Goal: Task Accomplishment & Management: Manage account settings

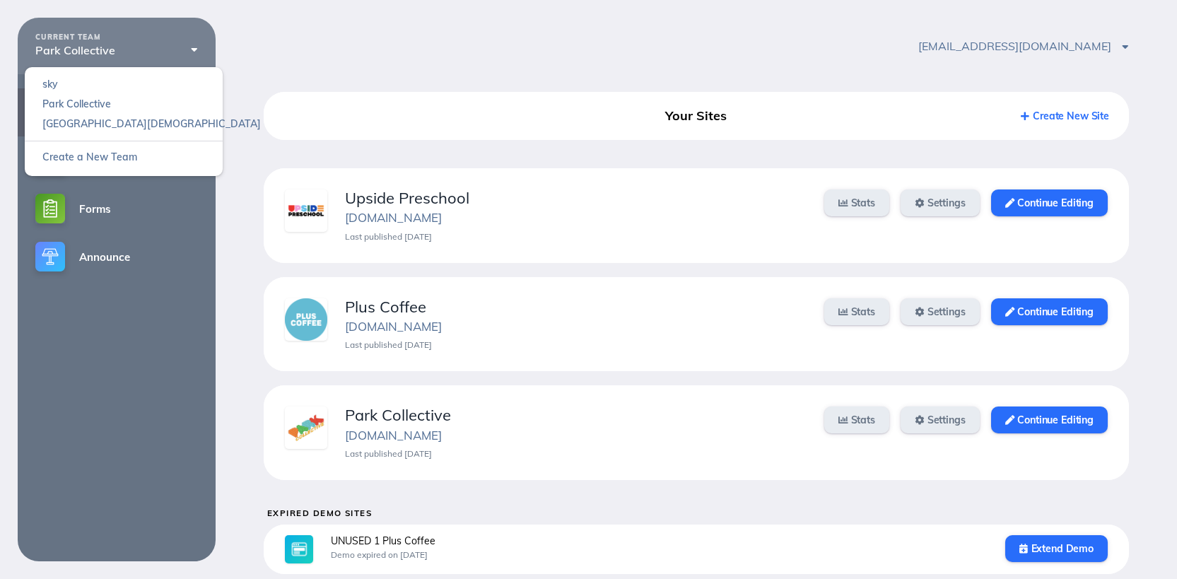
click at [151, 47] on div "Park Collective" at bounding box center [116, 50] width 163 height 13
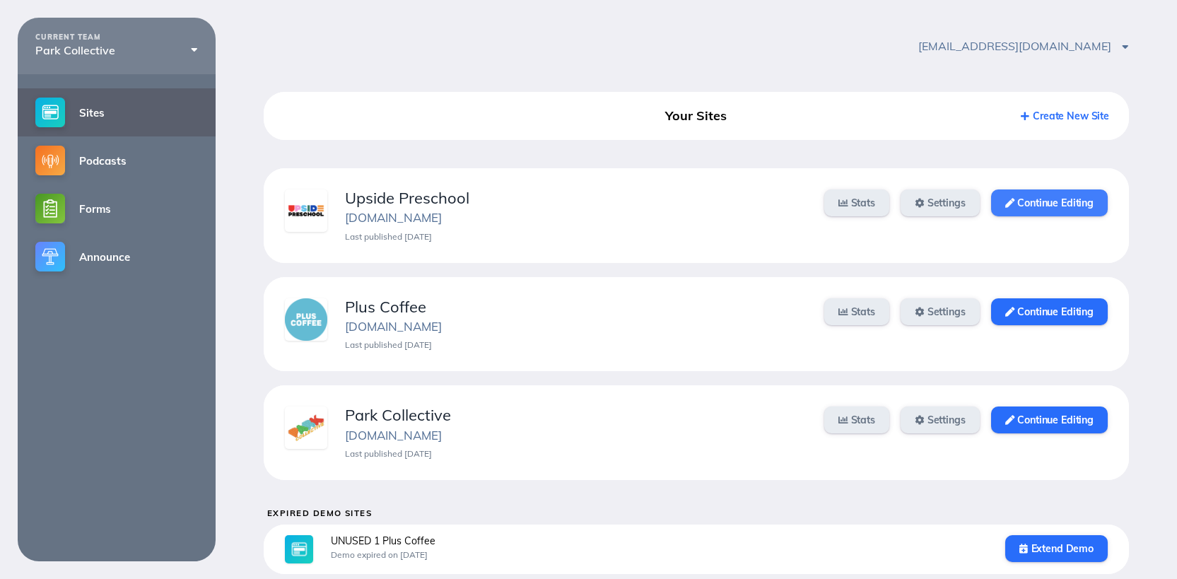
click at [1039, 206] on link "Continue Editing" at bounding box center [1049, 202] width 117 height 27
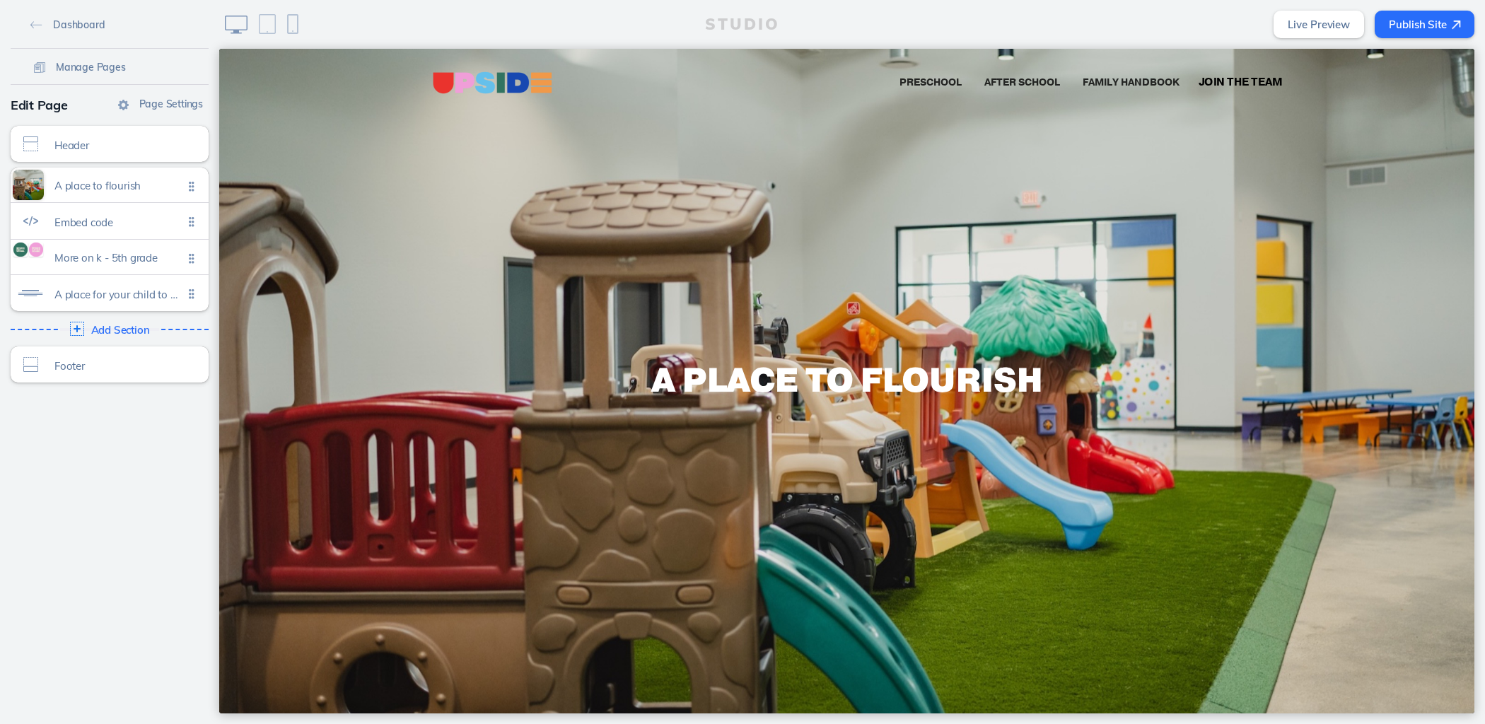
click at [1228, 80] on span "Join the Team" at bounding box center [1240, 82] width 84 height 15
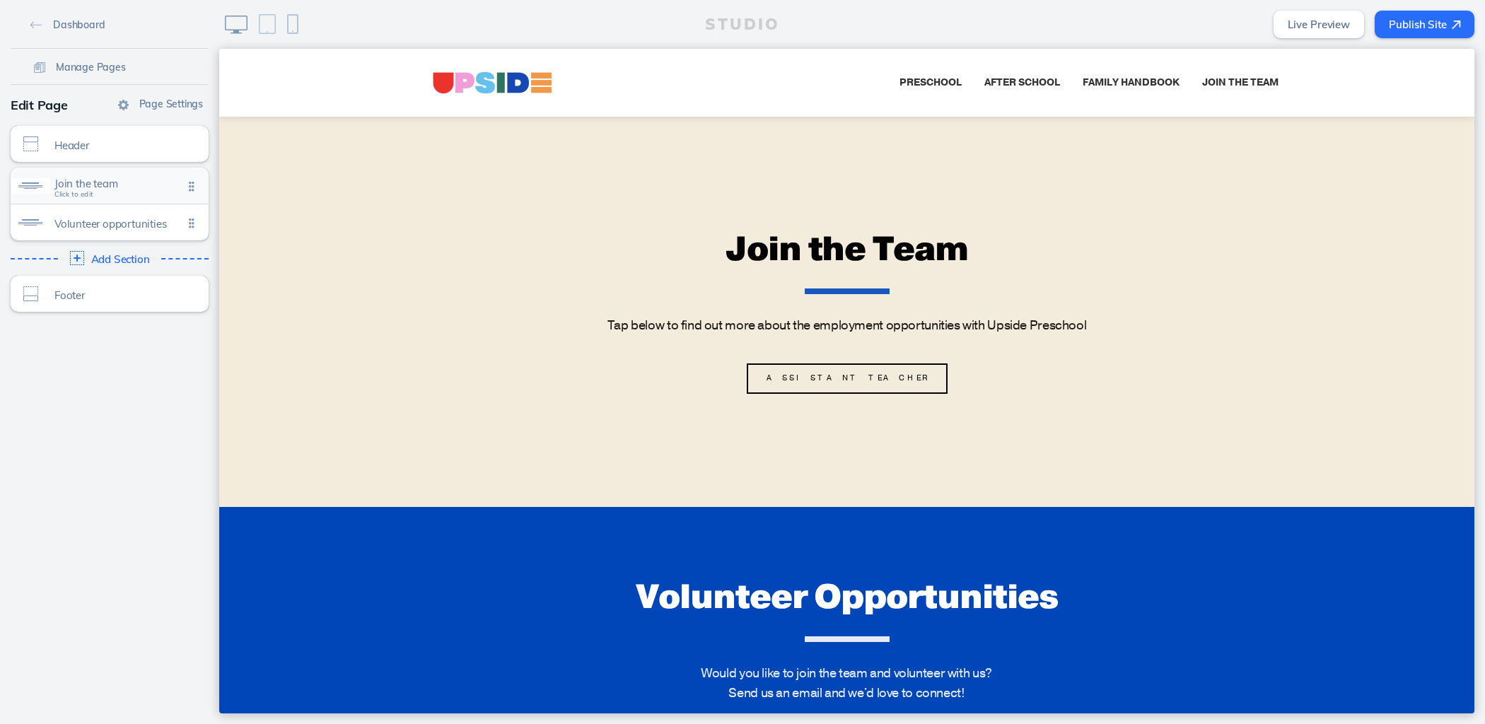
click at [136, 188] on span "Join the team" at bounding box center [118, 183] width 129 height 12
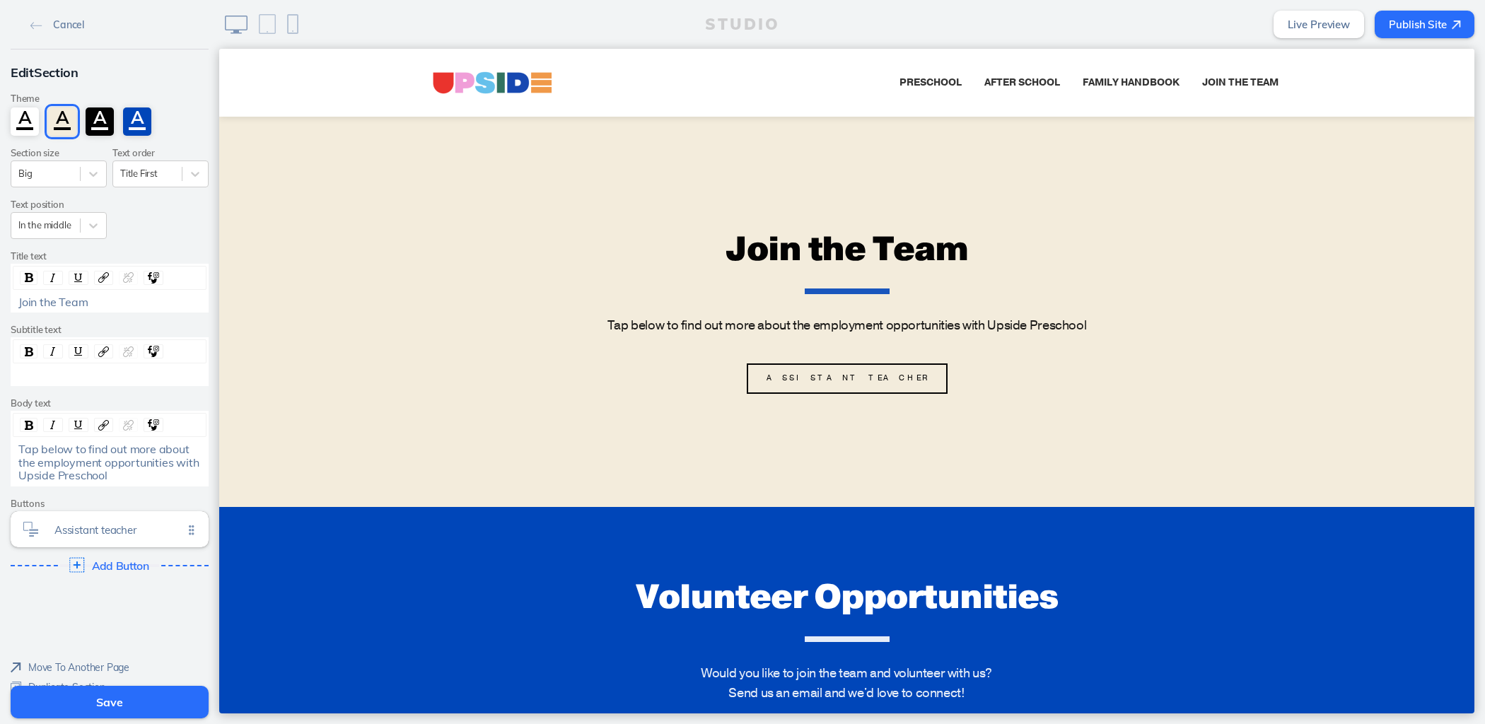
click at [116, 561] on span "Add Button" at bounding box center [121, 565] width 58 height 13
click at [112, 561] on span "Learn more" at bounding box center [118, 563] width 129 height 12
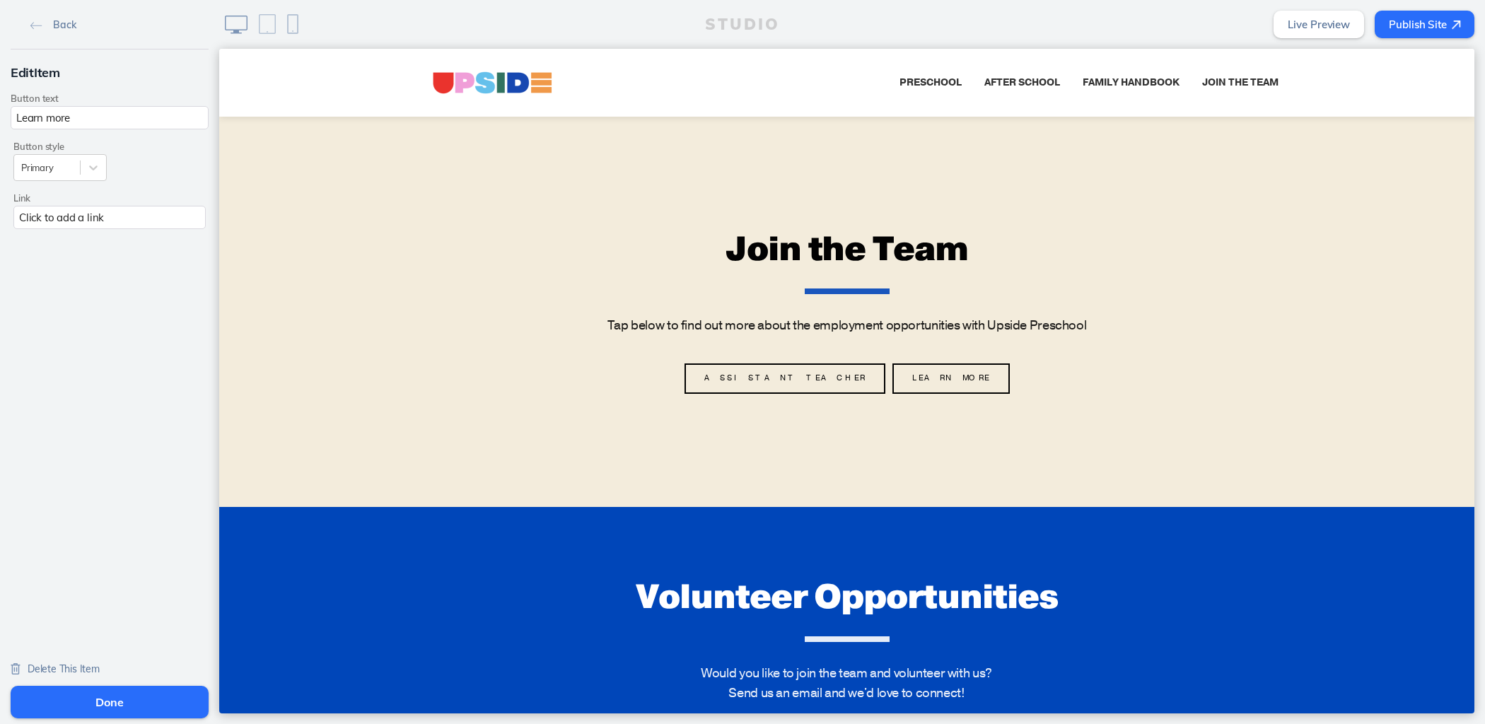
click at [75, 111] on input "Learn more" at bounding box center [110, 117] width 198 height 23
type input "Afterschool Assistant"
click at [140, 228] on div "Button style Primary Link Click to add a link" at bounding box center [110, 180] width 198 height 103
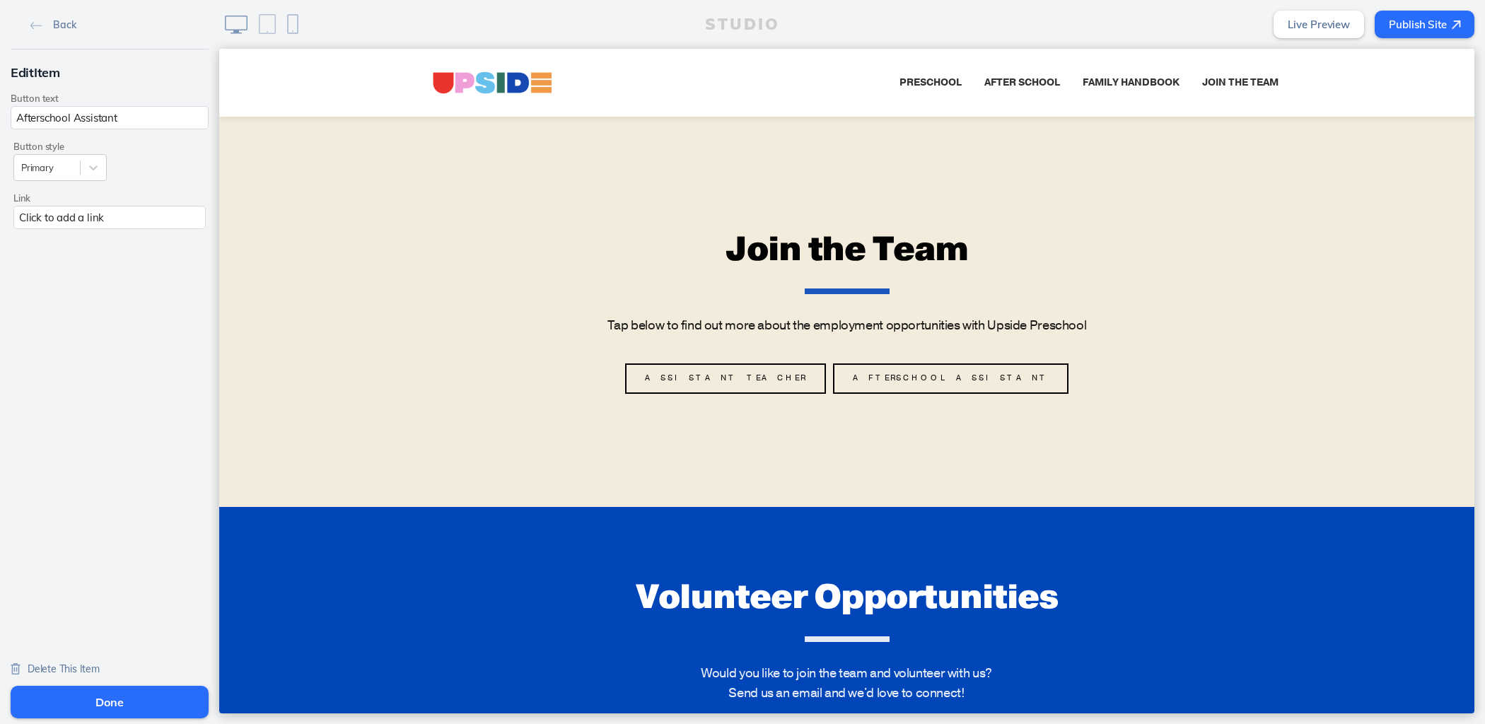
click at [140, 215] on div "Click to add a link" at bounding box center [109, 217] width 192 height 23
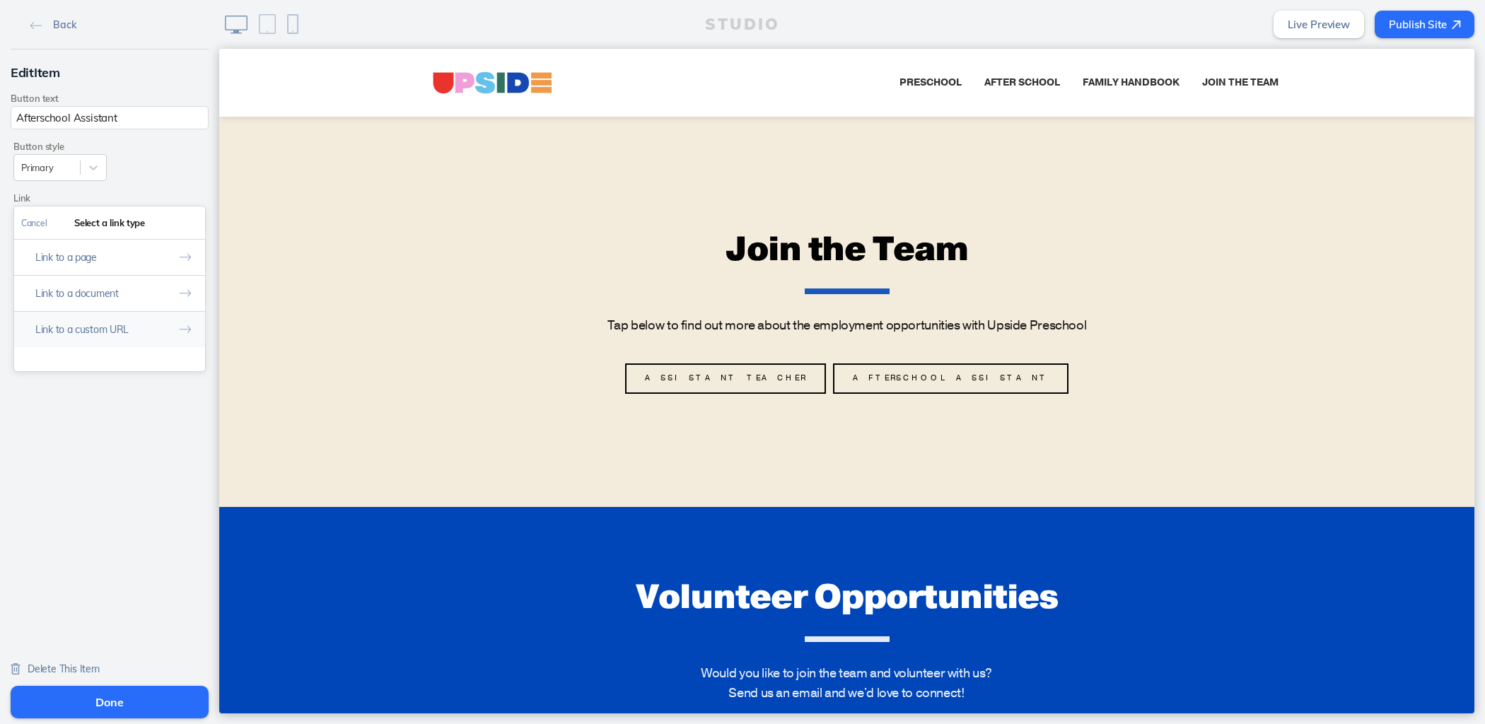
click at [119, 333] on button "Link to a custom URL" at bounding box center [109, 329] width 191 height 36
click at [136, 276] on input "text" at bounding box center [109, 282] width 177 height 23
paste input "https://upsidepreschool.bamboohr.com/careers/35"
type input "https://upsidepreschool.bamboohr.com/careers/35"
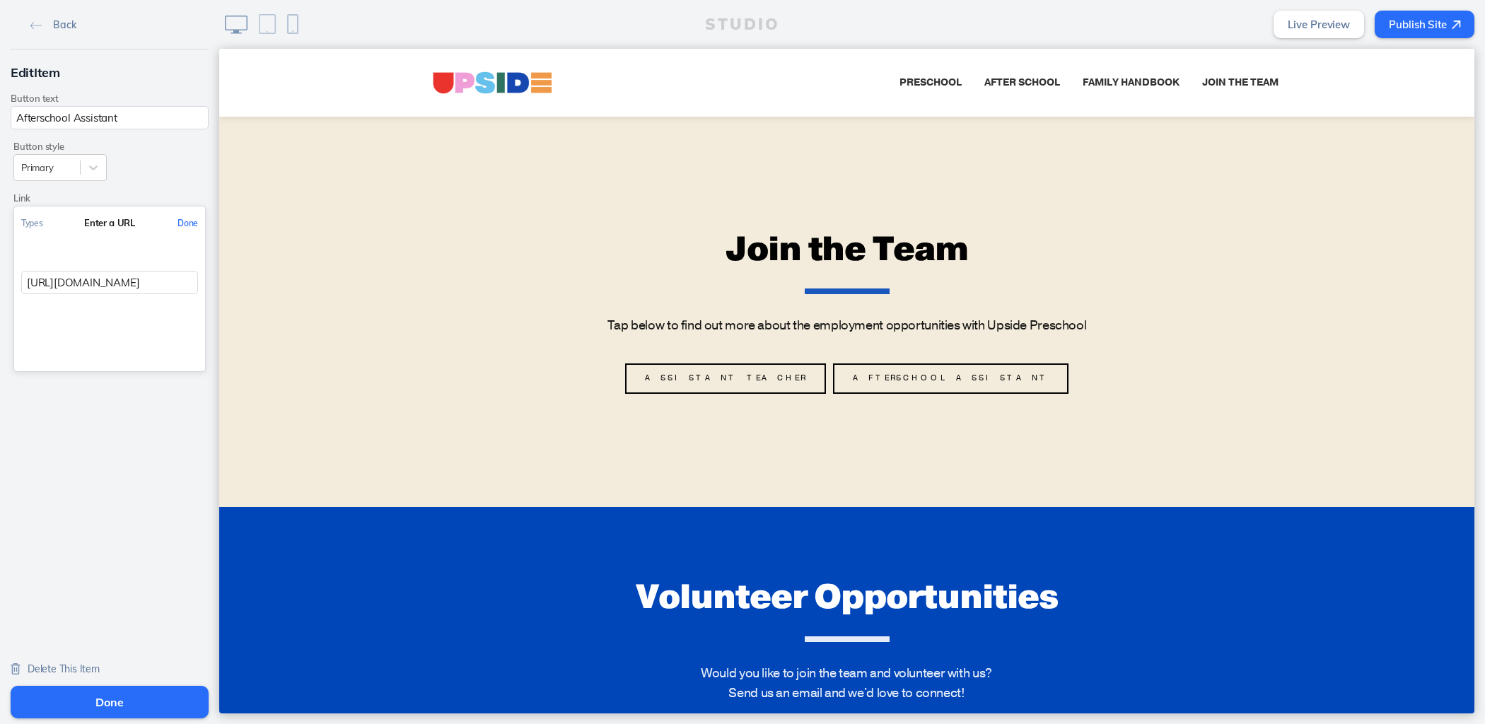
click at [180, 221] on button "Done" at bounding box center [187, 223] width 35 height 32
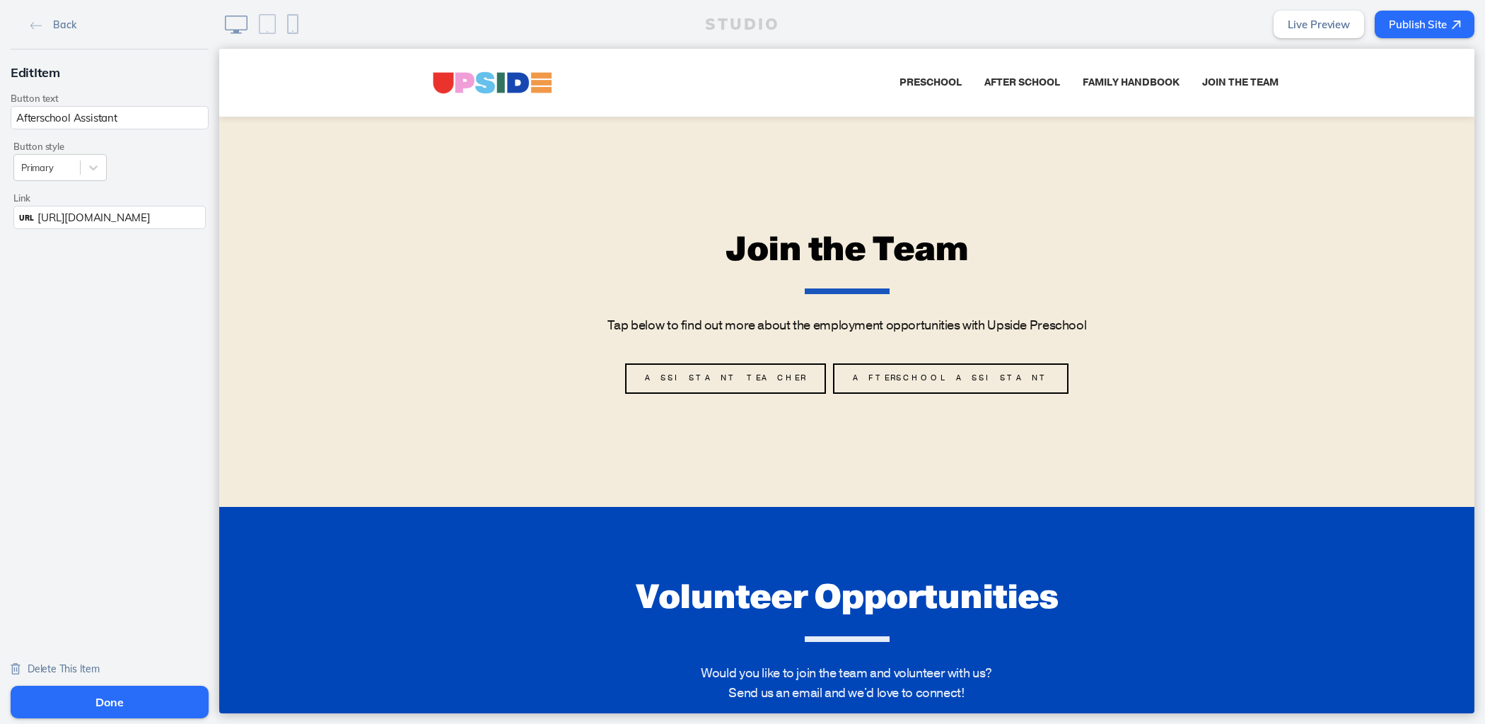
click at [95, 699] on button "Done" at bounding box center [110, 702] width 198 height 33
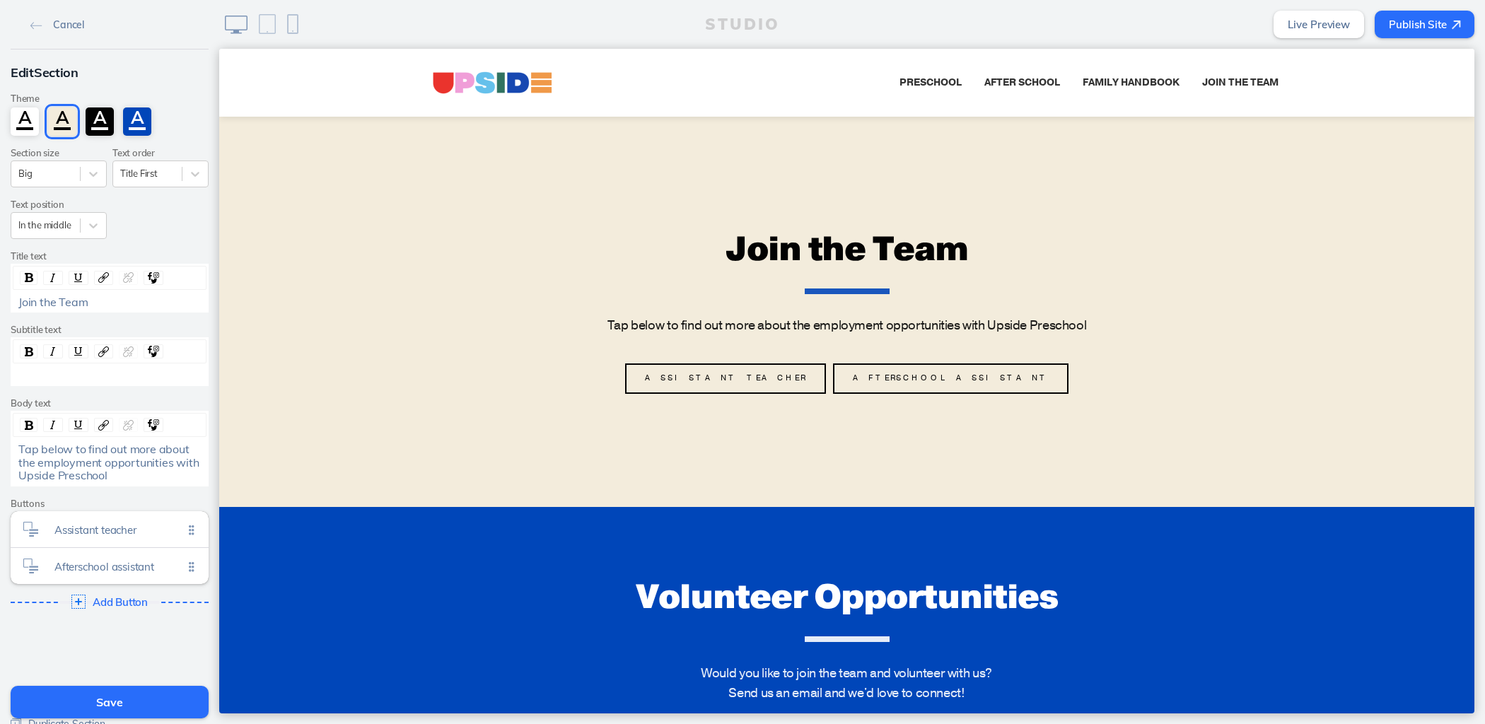
click at [95, 699] on button "Save" at bounding box center [110, 702] width 198 height 33
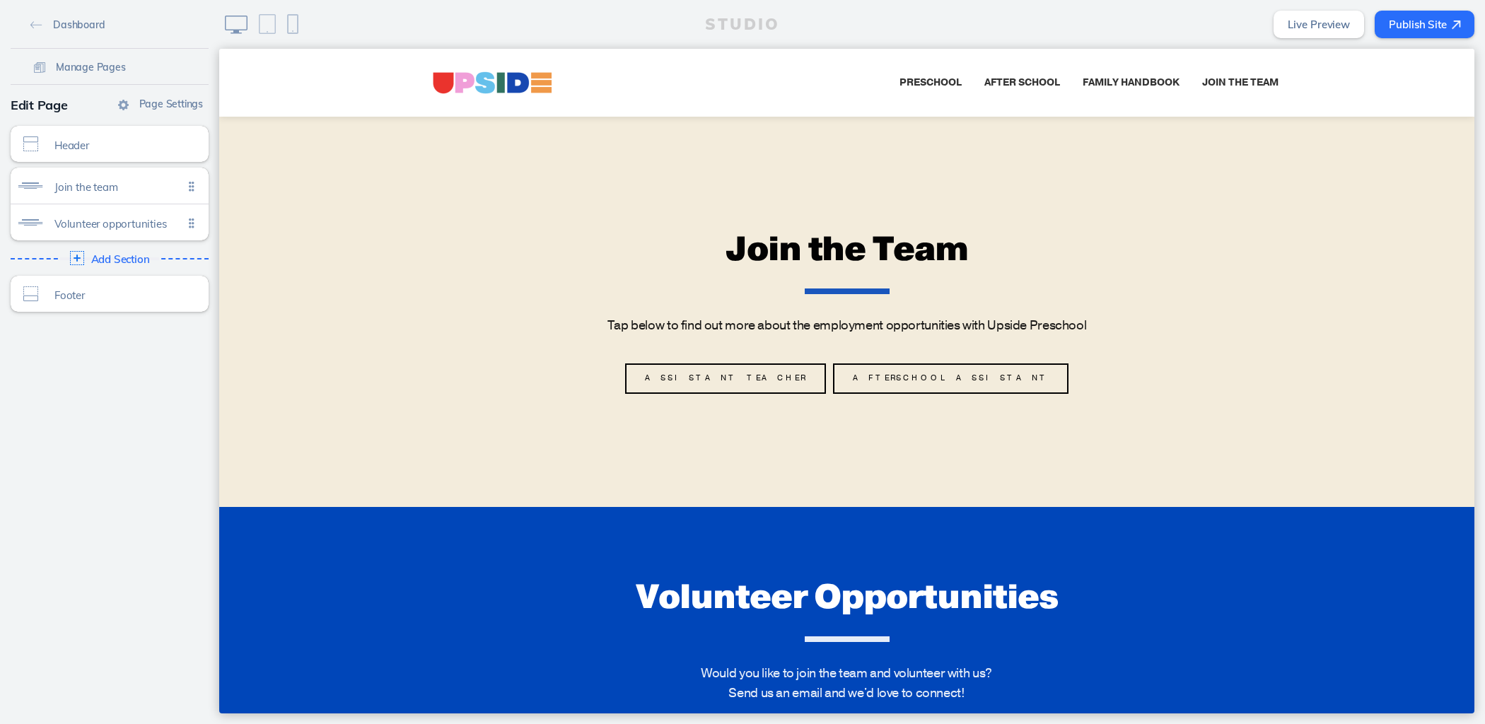
click at [1419, 28] on button "Publish Site" at bounding box center [1424, 25] width 100 height 28
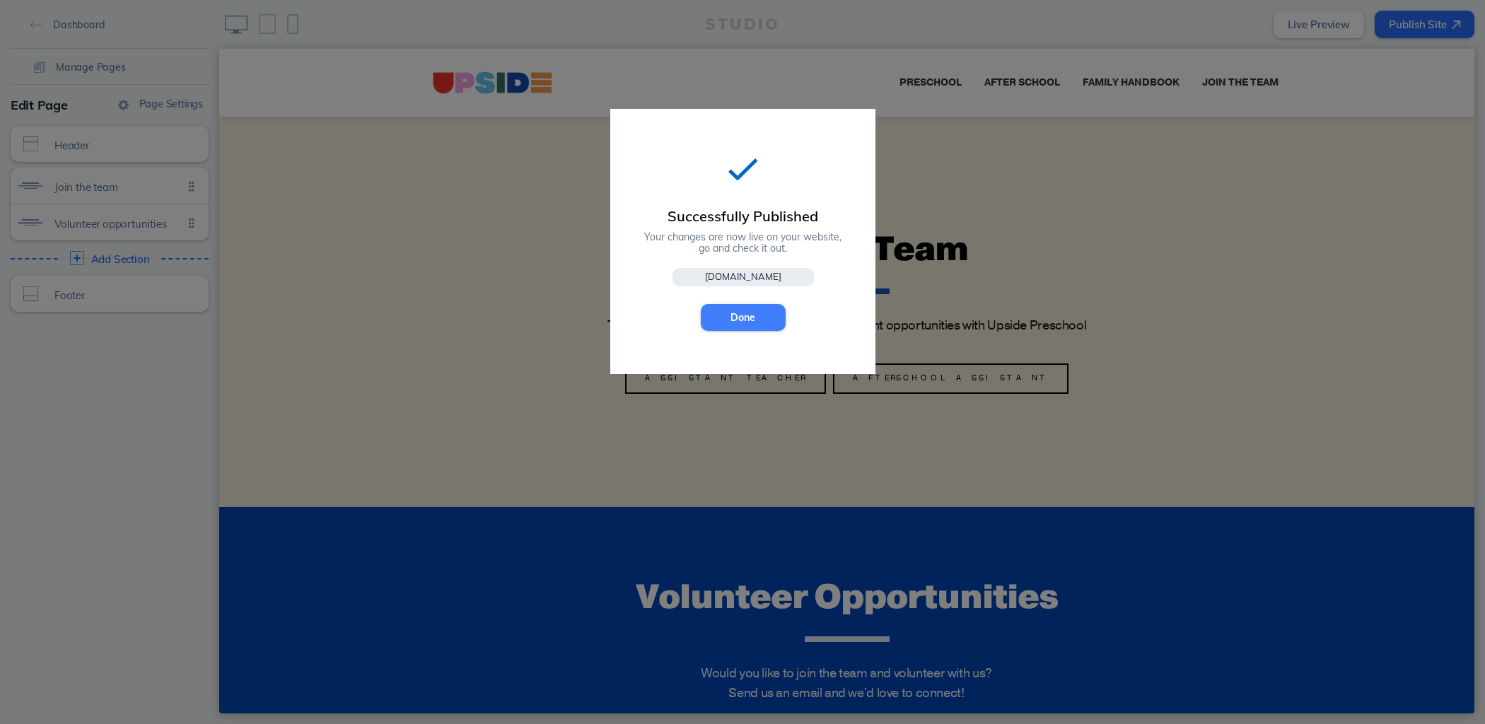
click at [746, 314] on button "Done" at bounding box center [743, 317] width 85 height 27
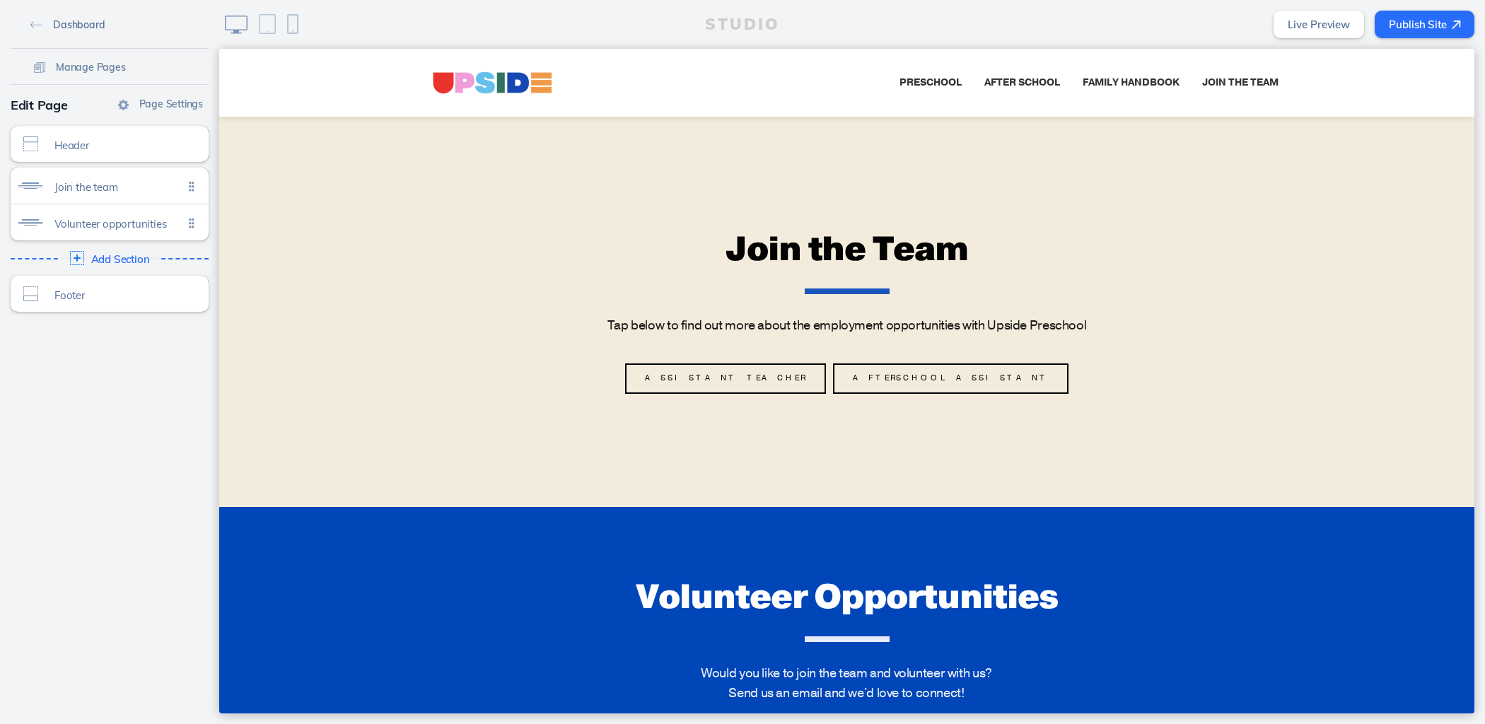
click at [53, 23] on span "Dashboard" at bounding box center [79, 24] width 52 height 13
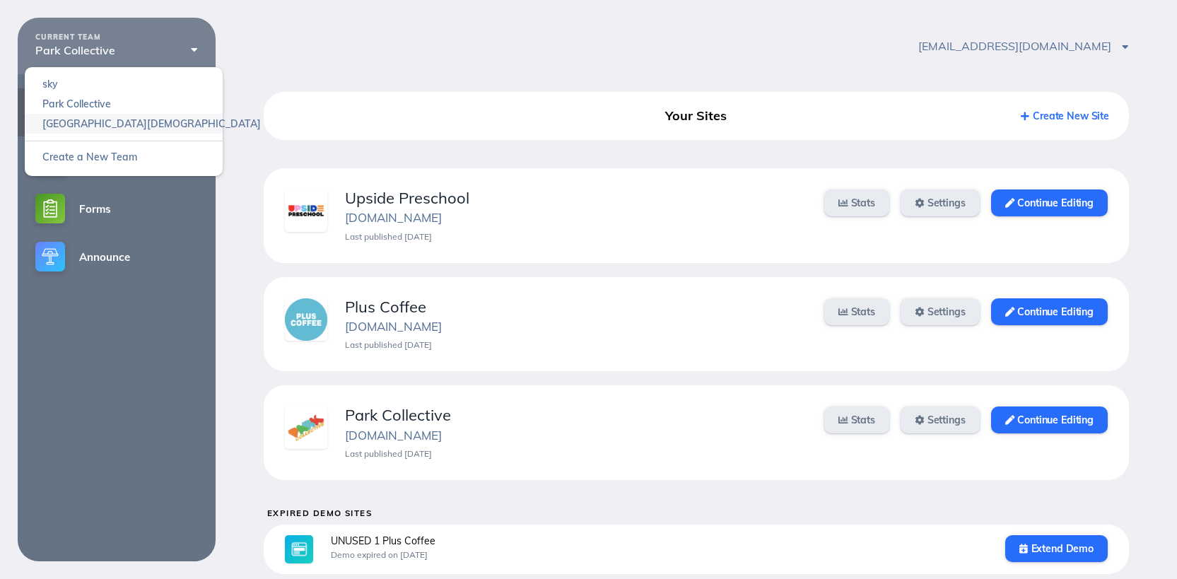
click at [85, 121] on link "Heights Church" at bounding box center [124, 124] width 198 height 20
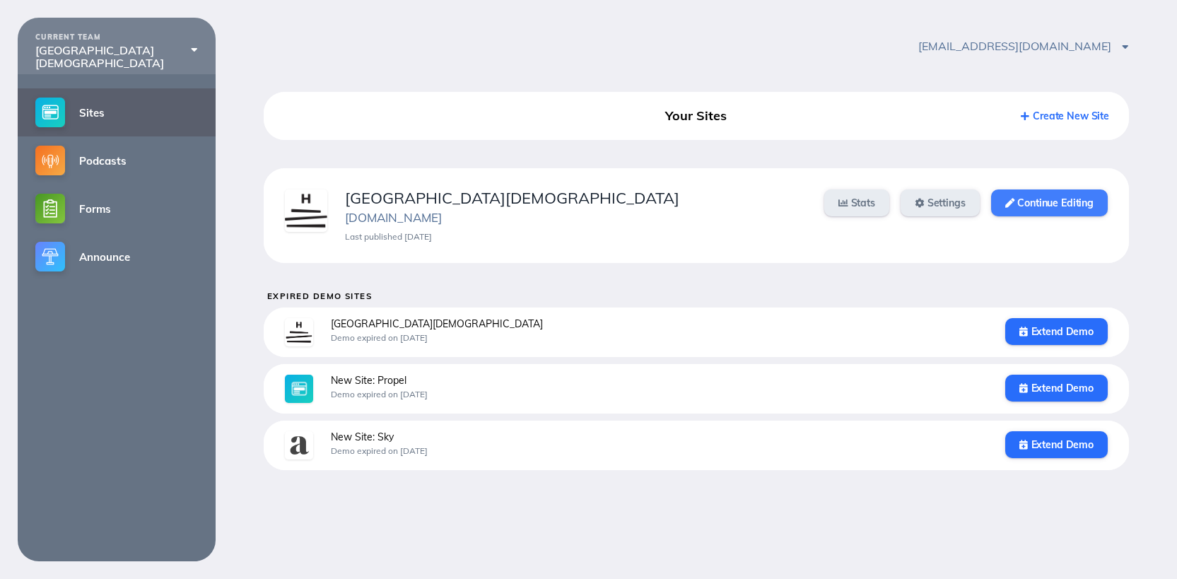
click at [1065, 213] on link "Continue Editing" at bounding box center [1049, 202] width 117 height 27
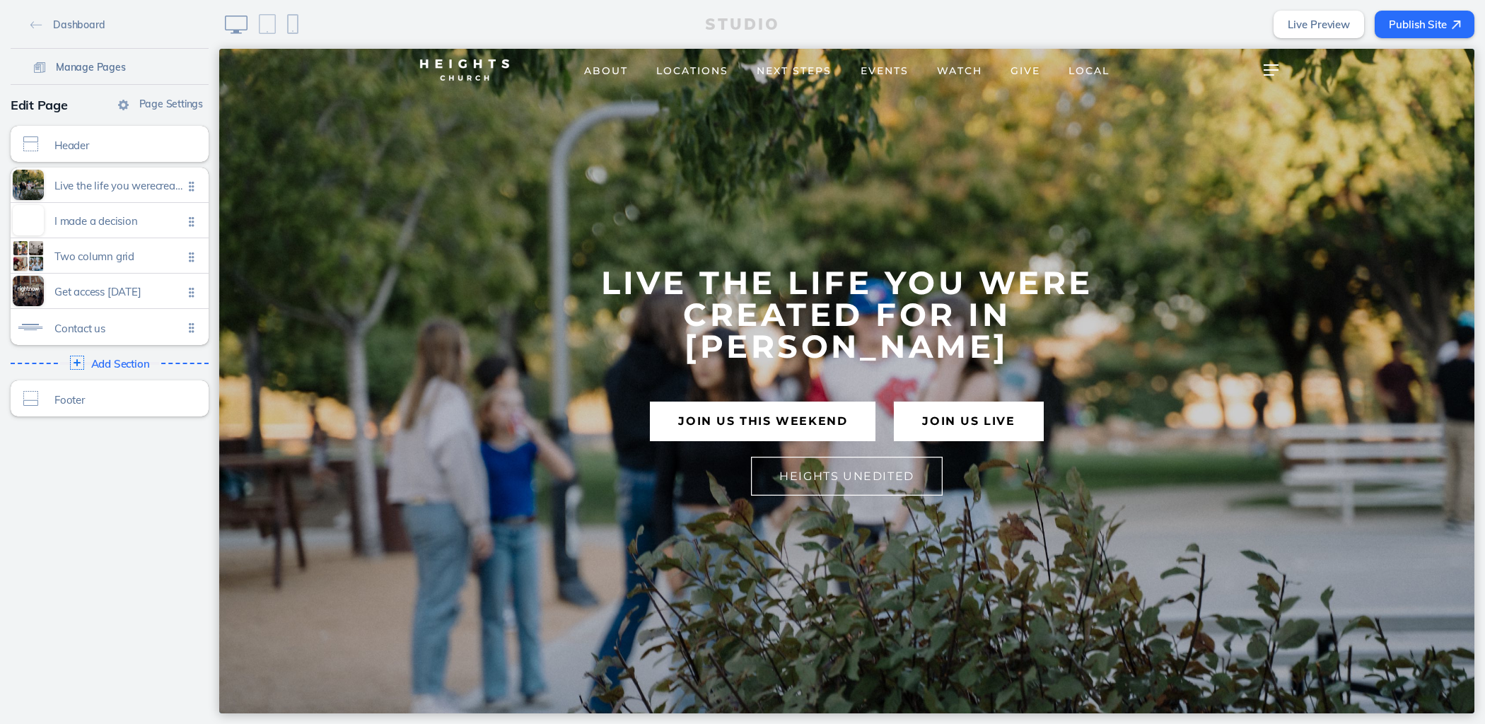
click at [85, 70] on span "Manage Pages" at bounding box center [91, 67] width 70 height 13
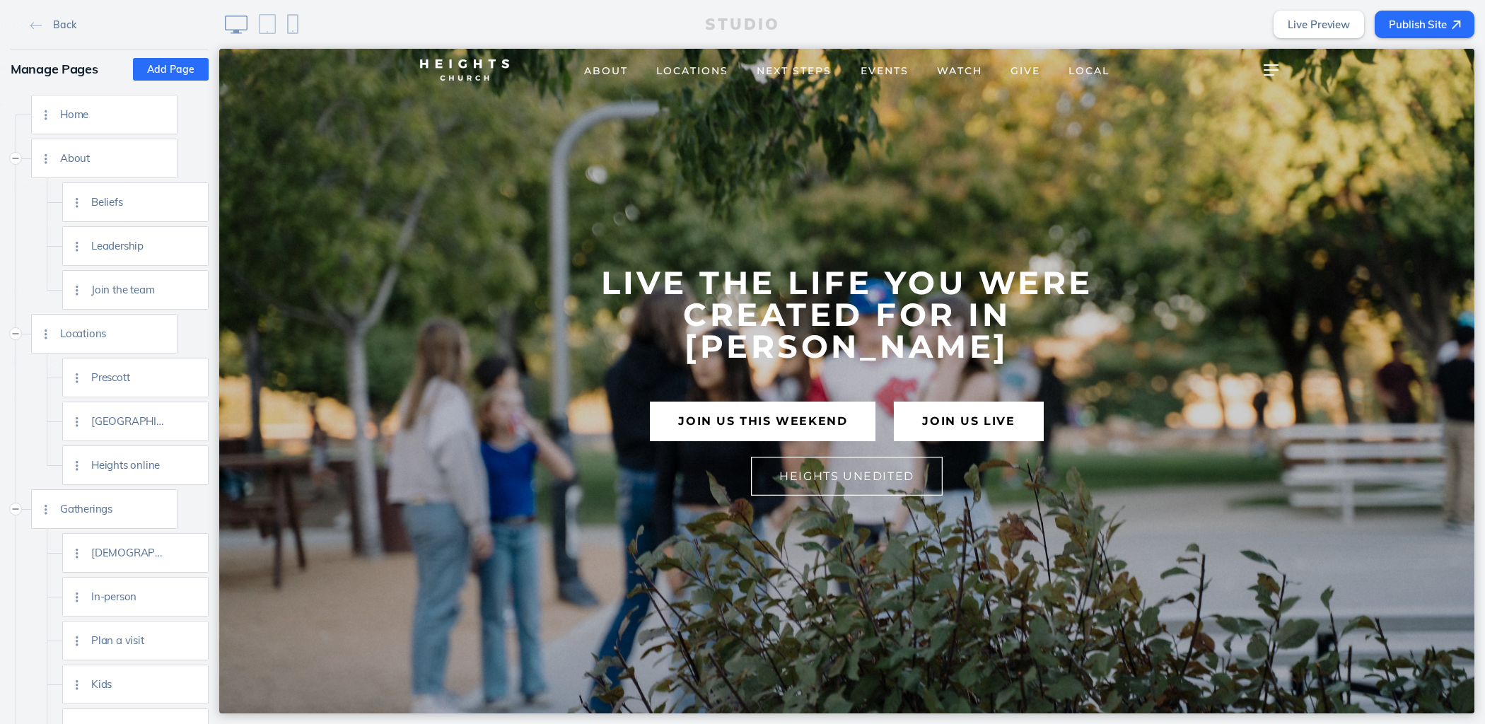
click at [85, 70] on div "Manage Pages" at bounding box center [110, 69] width 198 height 27
click at [147, 295] on span "Join the team" at bounding box center [128, 289] width 74 height 12
click at [194, 291] on img at bounding box center [192, 290] width 11 height 11
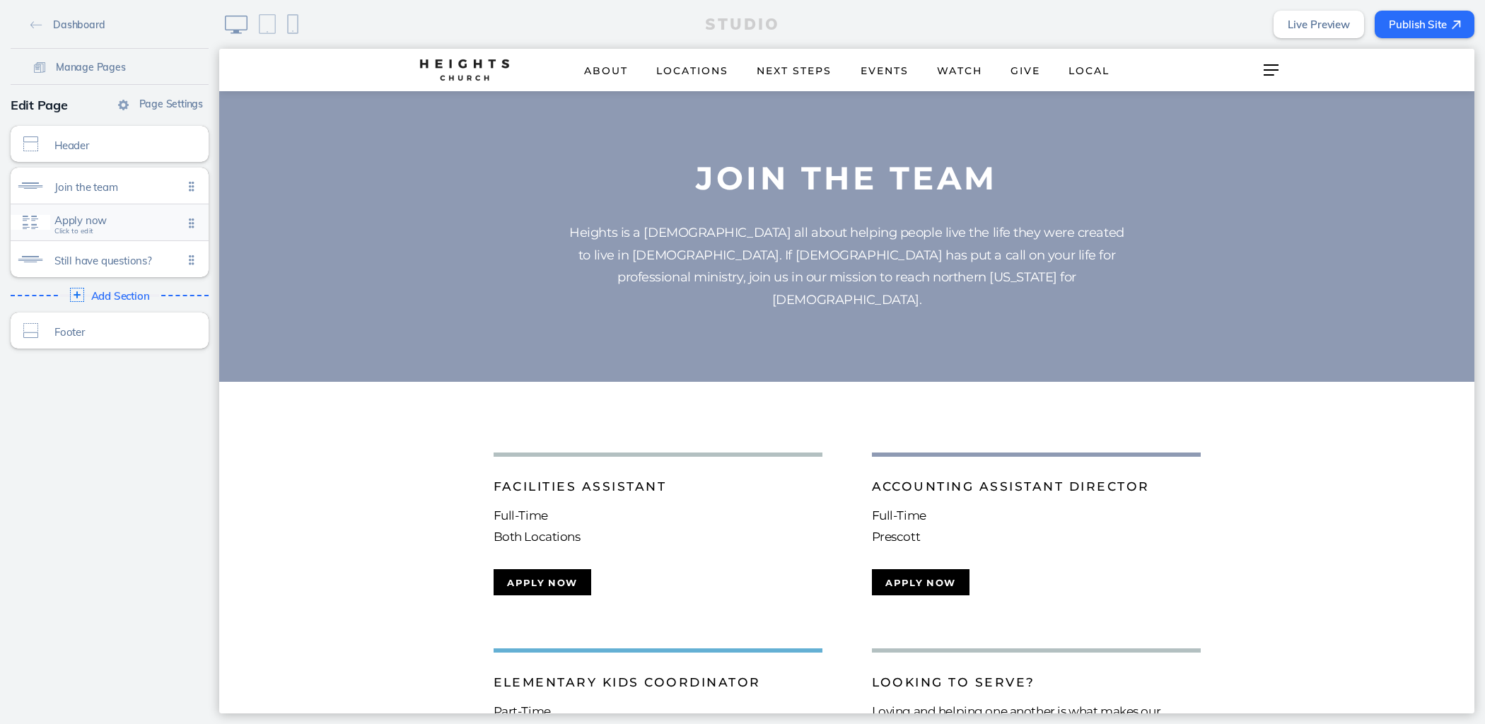
click at [99, 218] on span "Apply now" at bounding box center [118, 220] width 129 height 12
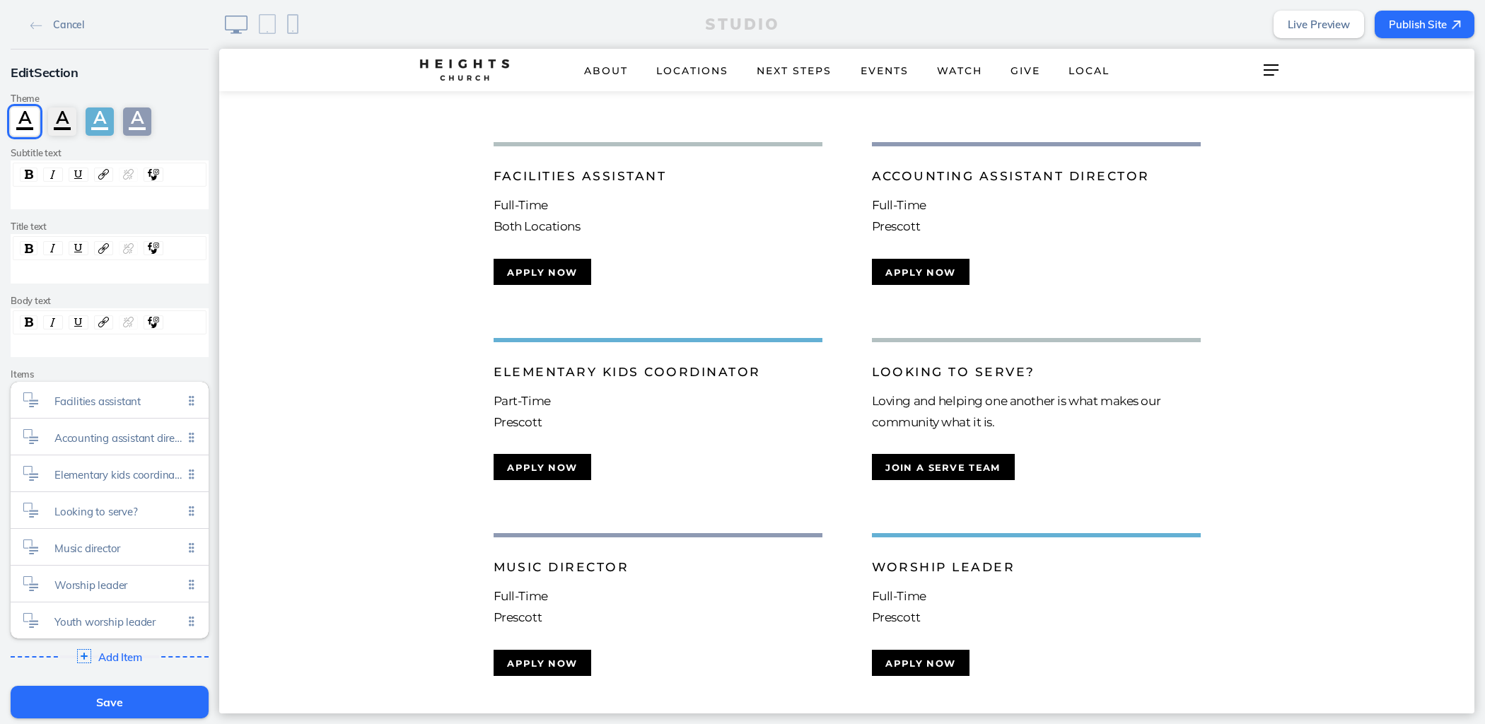
scroll to position [23, 0]
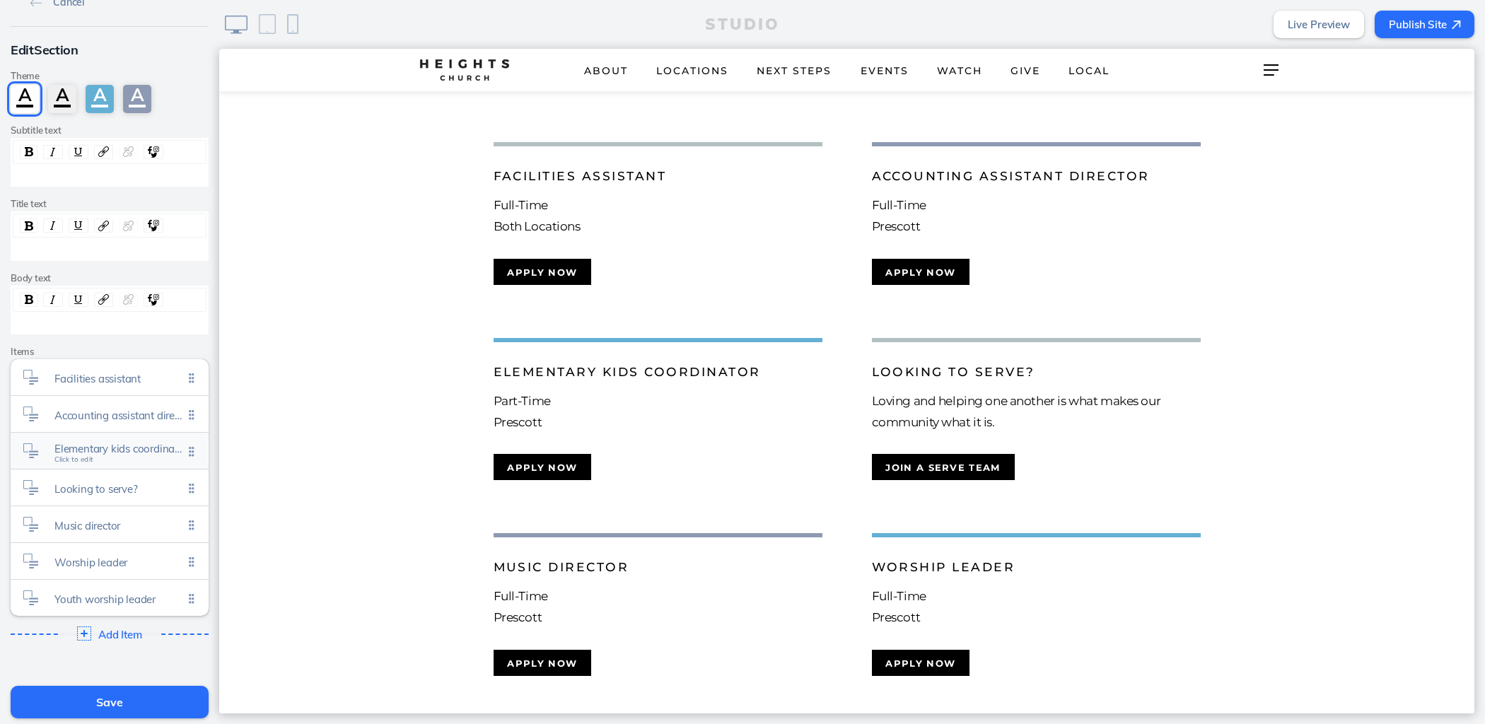
click at [116, 457] on div "Elementary kids coordinator Click to edit" at bounding box center [110, 451] width 198 height 36
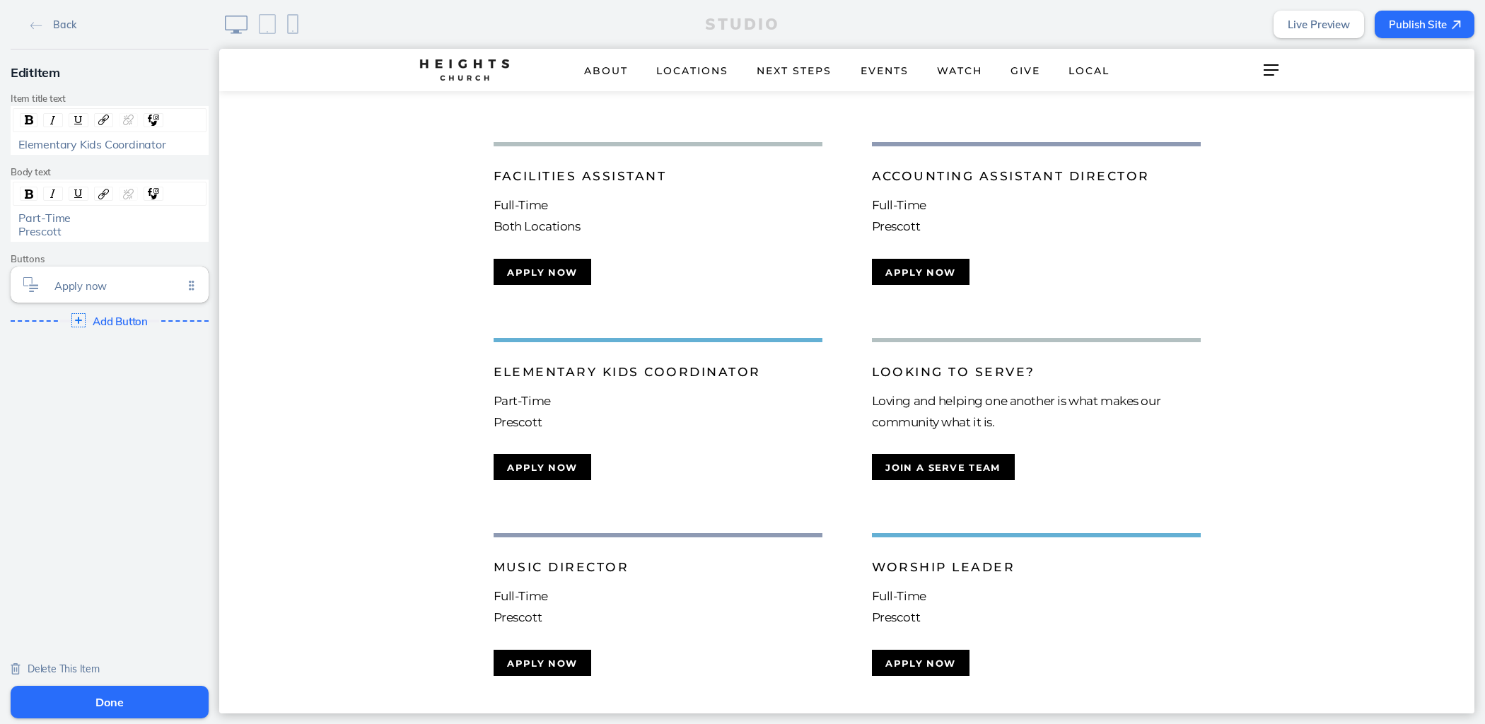
click at [69, 666] on span "Delete This Item" at bounding box center [64, 668] width 72 height 13
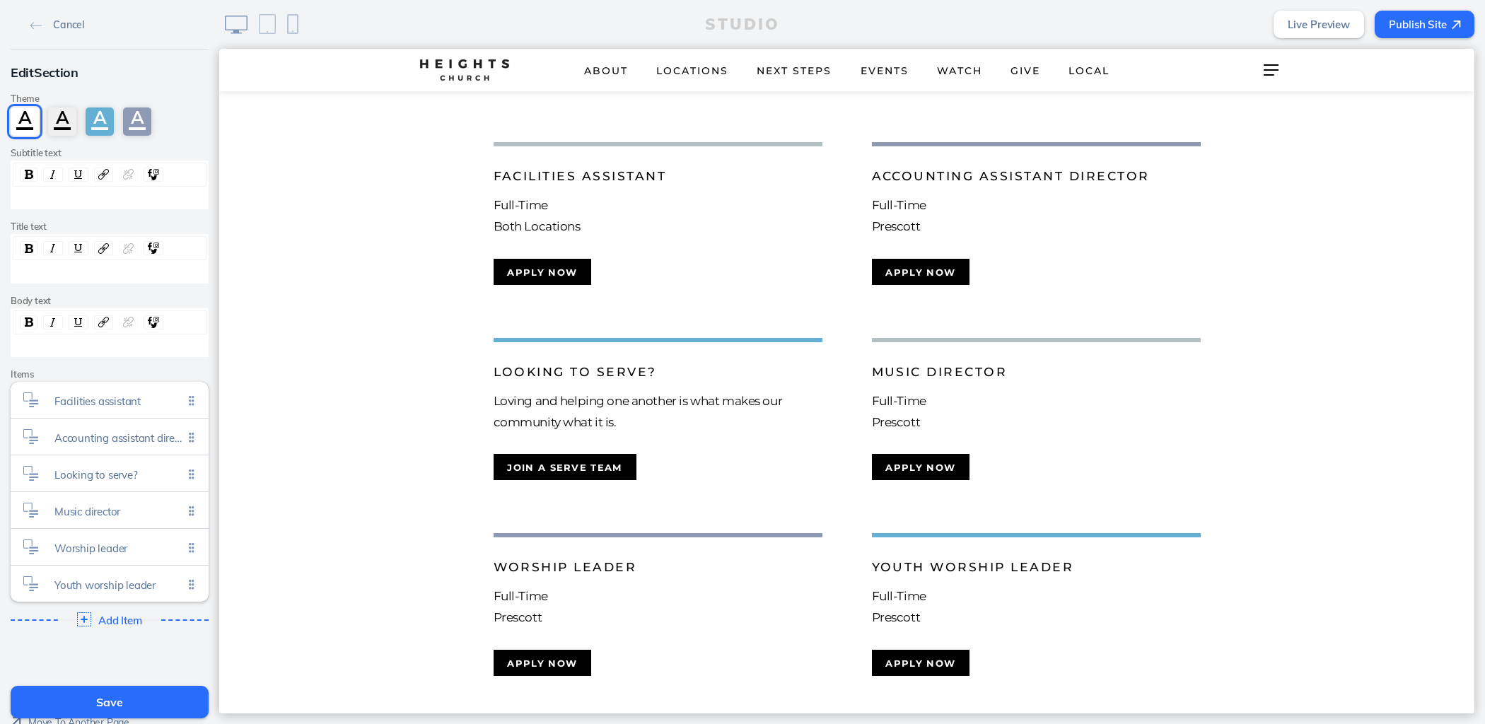
click at [127, 696] on button "Save" at bounding box center [110, 702] width 198 height 33
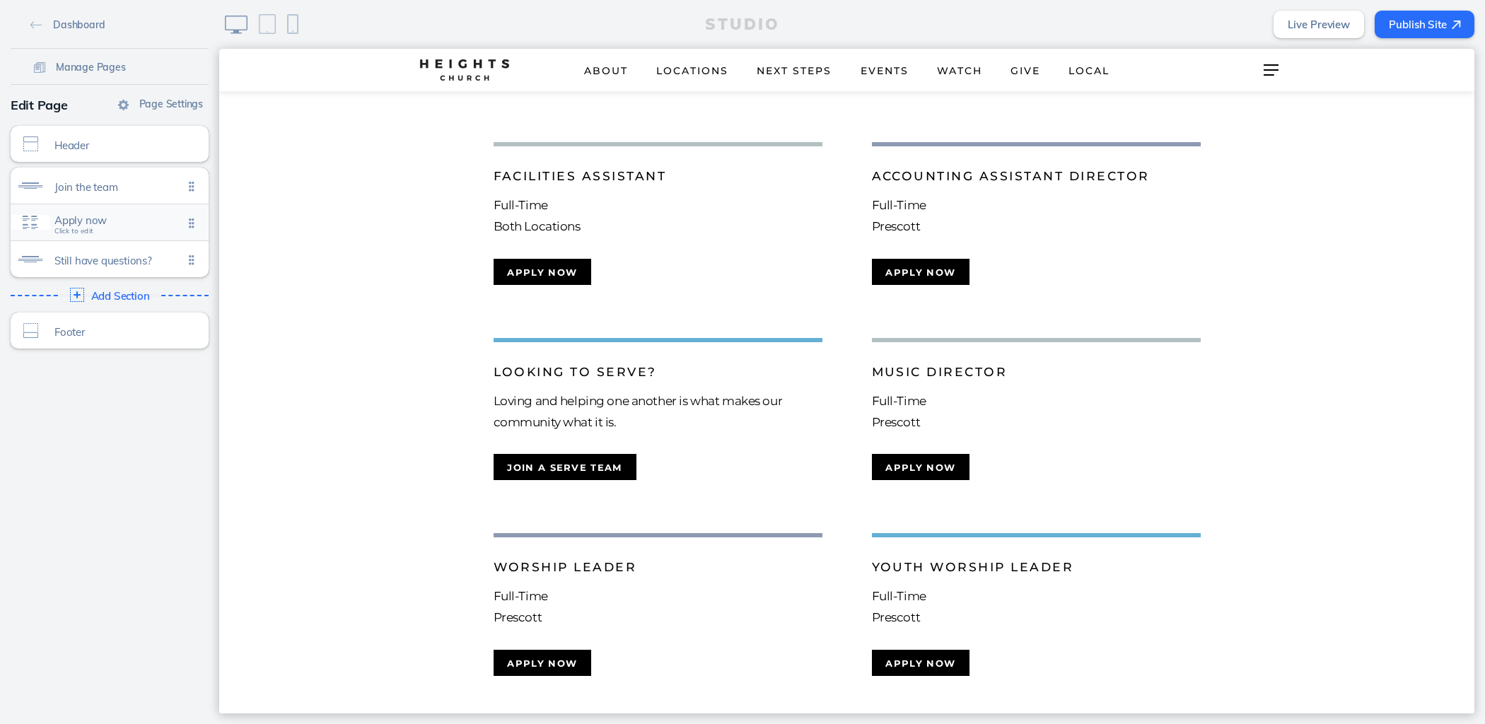
click at [112, 214] on span "Apply now" at bounding box center [118, 220] width 129 height 12
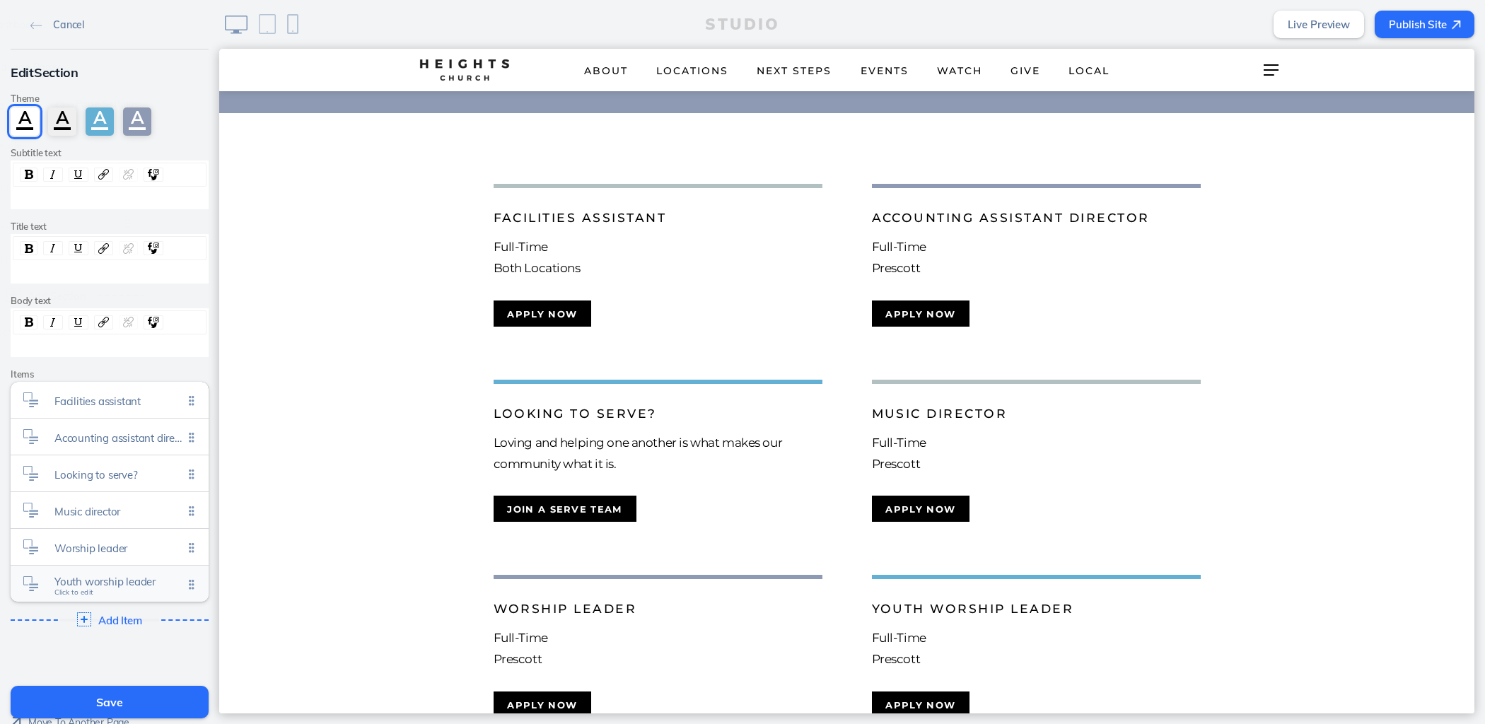
scroll to position [268, 0]
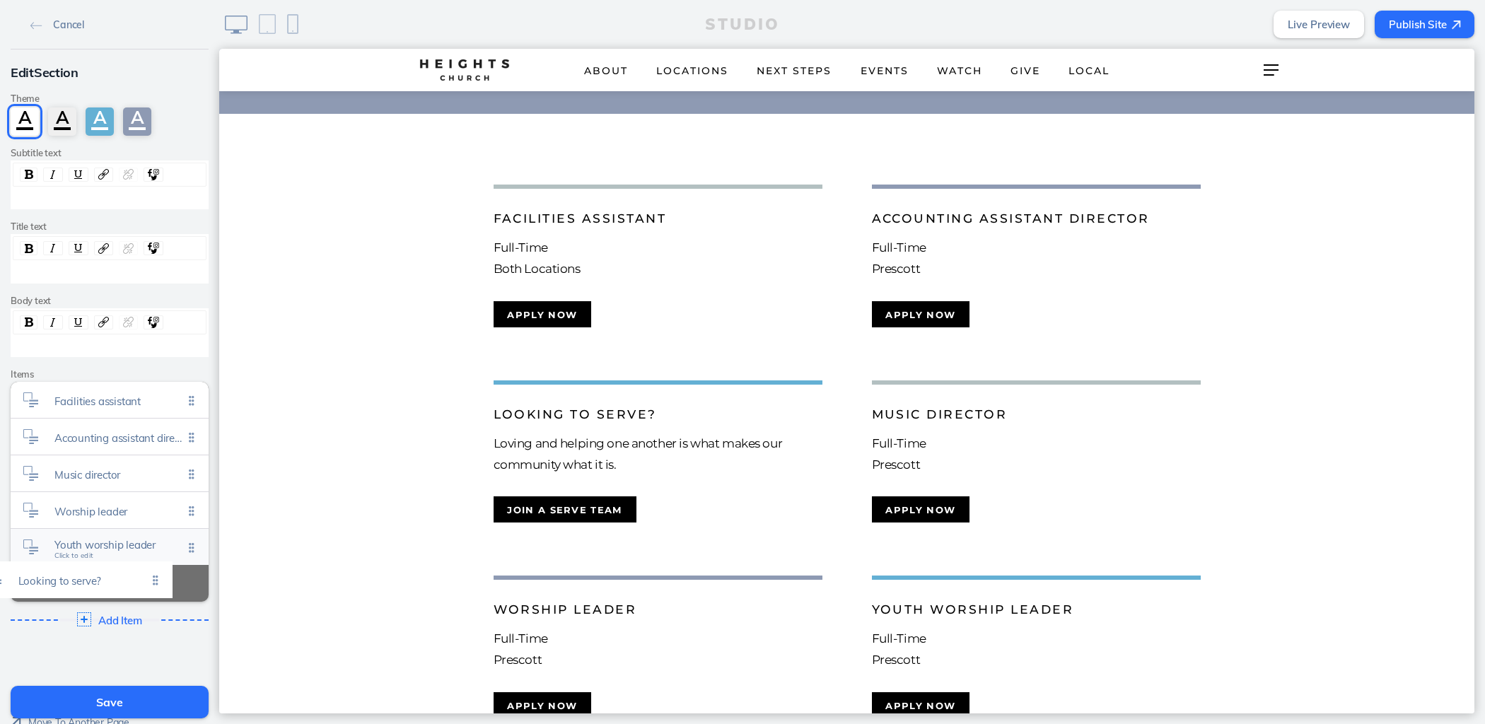
drag, startPoint x: 192, startPoint y: 462, endPoint x: 163, endPoint y: 570, distance: 112.0
click at [163, 570] on ul "Facilities assistant Click to edit Accounting assistant director Click to edit …" at bounding box center [110, 492] width 198 height 220
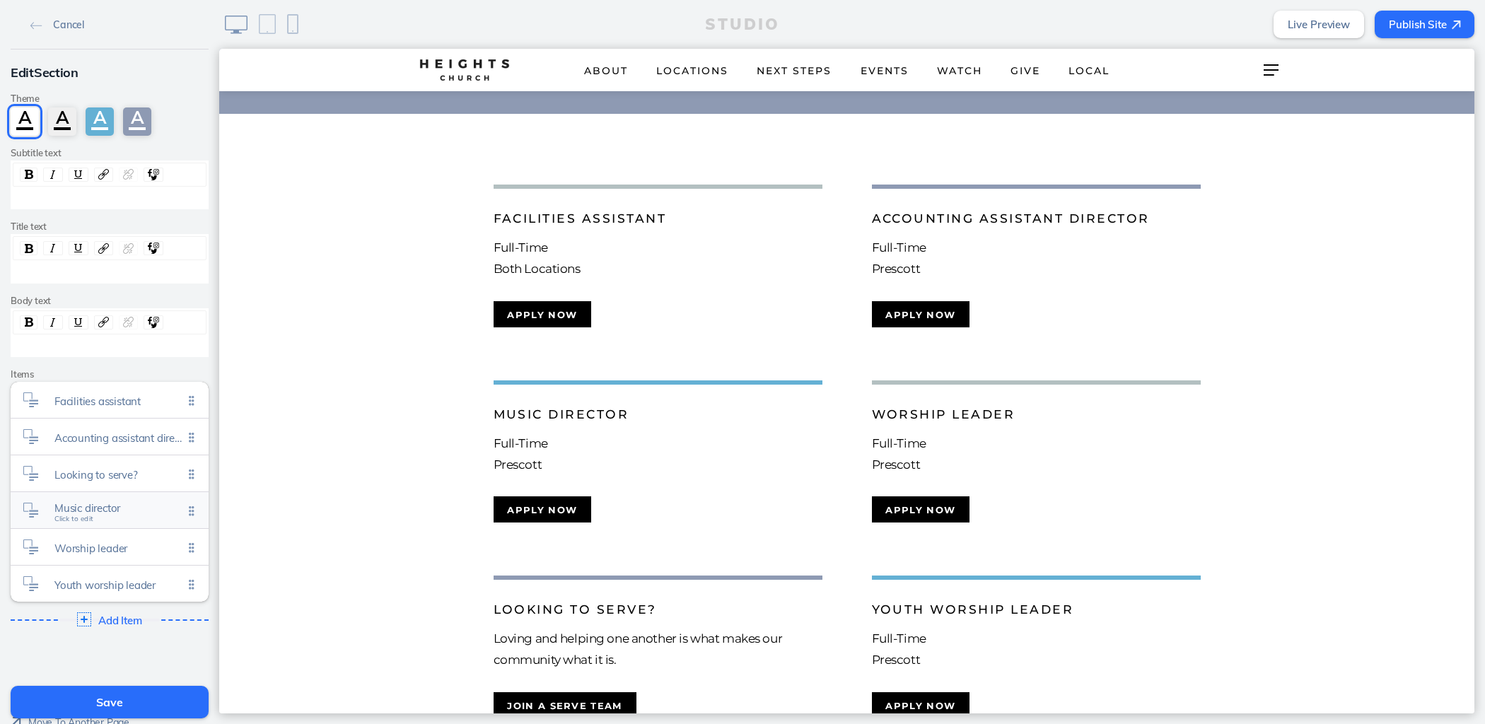
scroll to position [35, 0]
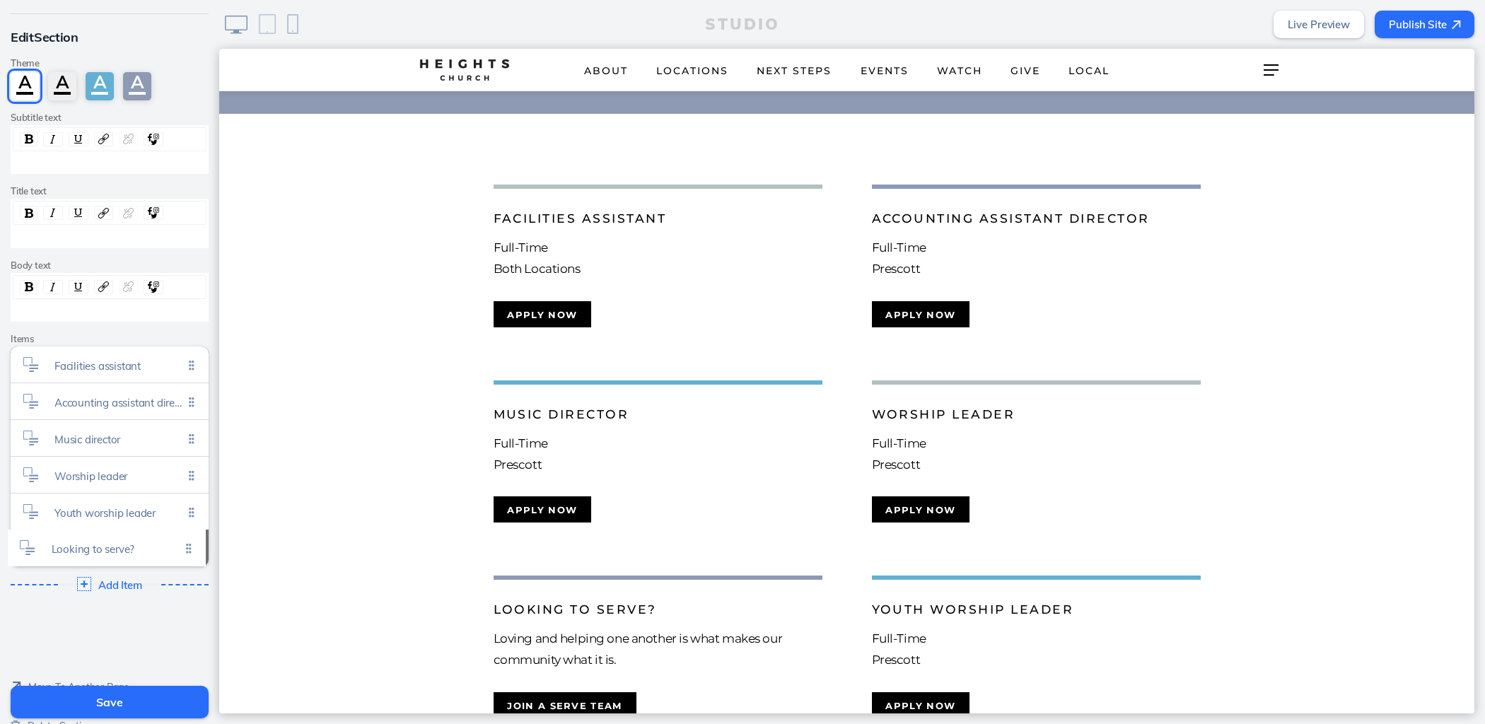
drag, startPoint x: 179, startPoint y: 442, endPoint x: 182, endPoint y: 552, distance: 110.3
click at [182, 552] on ul "Facilities assistant Click to edit Accounting assistant director Click to edit …" at bounding box center [110, 456] width 198 height 220
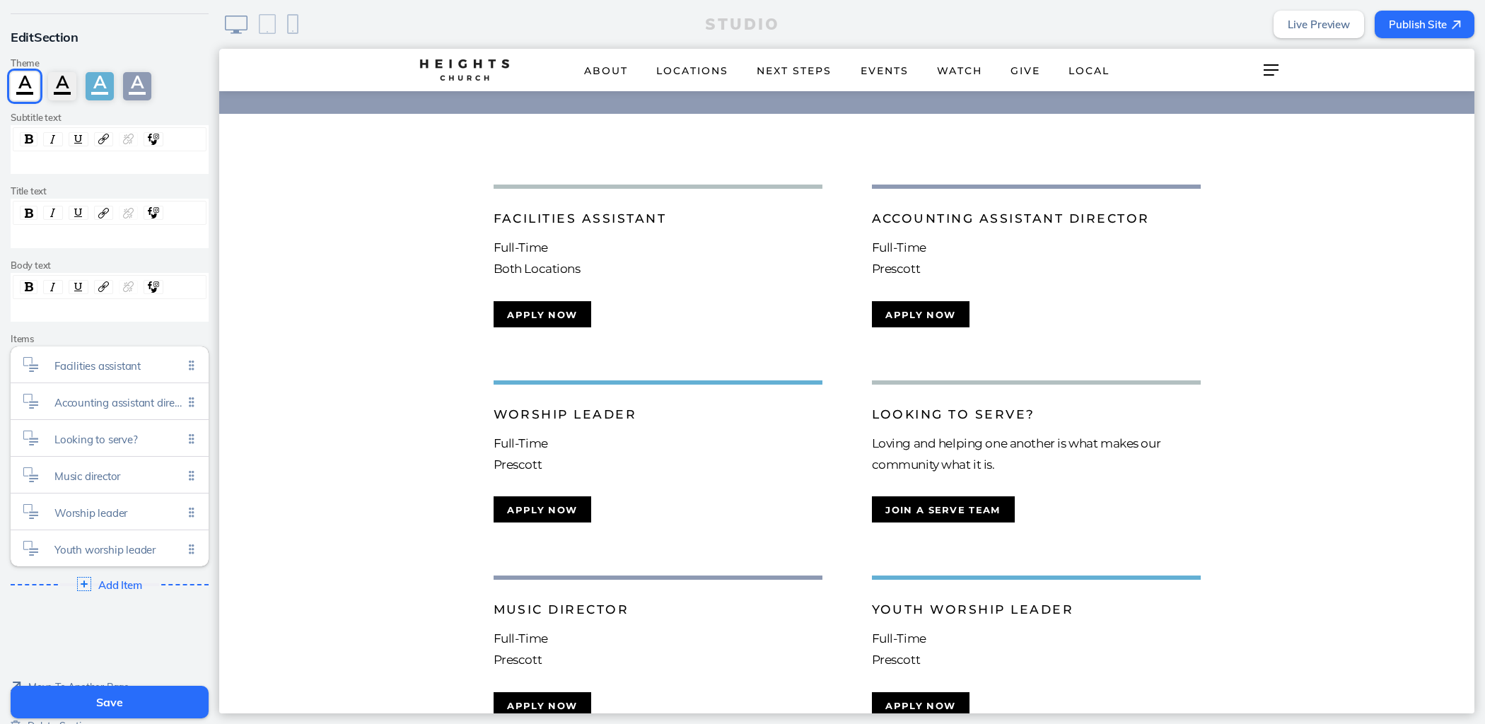
scroll to position [332, 0]
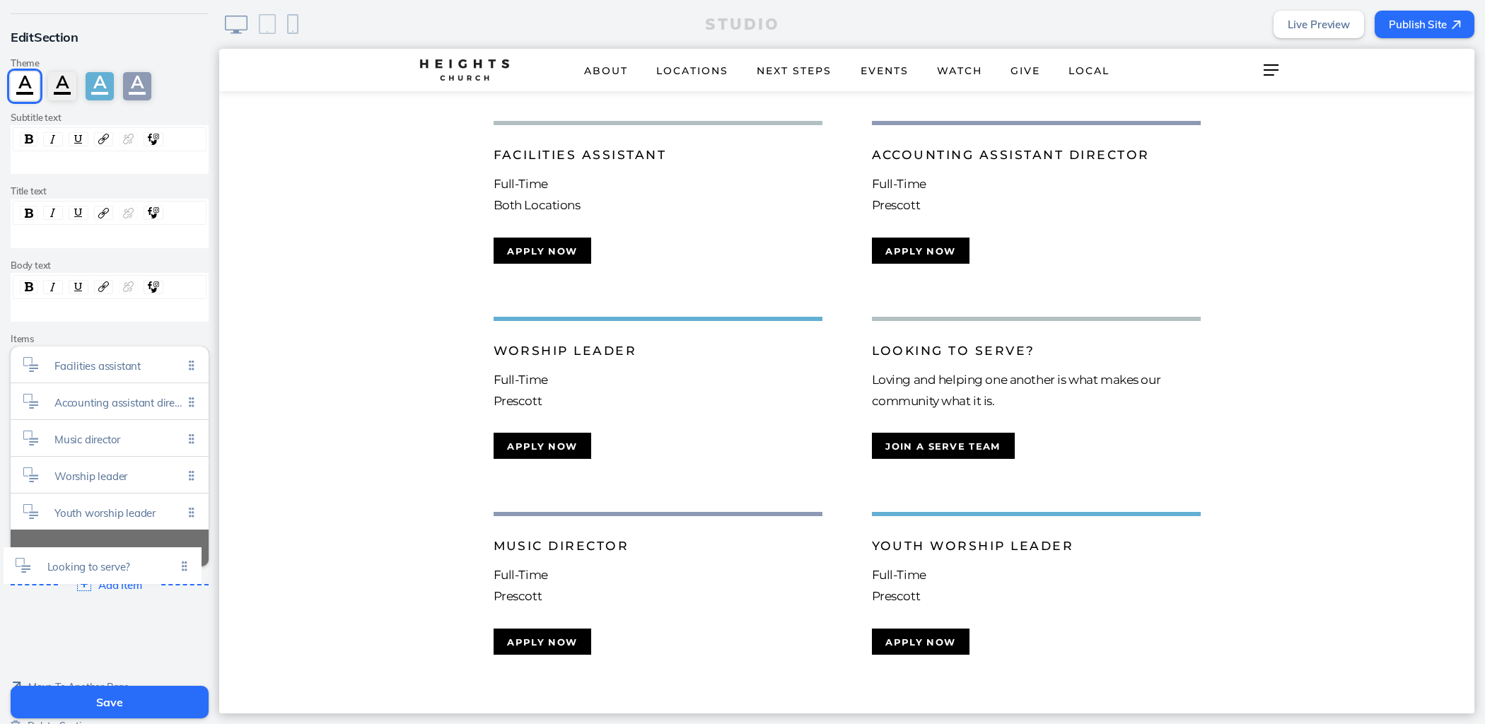
drag, startPoint x: 184, startPoint y: 433, endPoint x: 183, endPoint y: 563, distance: 130.1
drag, startPoint x: 188, startPoint y: 508, endPoint x: 187, endPoint y: 473, distance: 34.6
click at [187, 473] on ul "Facilities assistant Click to edit Accounting assistant director Click to edit …" at bounding box center [110, 456] width 198 height 220
drag, startPoint x: 187, startPoint y: 549, endPoint x: 183, endPoint y: 501, distance: 47.5
click at [183, 501] on ul "Facilities assistant Click to edit Accounting assistant director Click to edit …" at bounding box center [110, 456] width 198 height 220
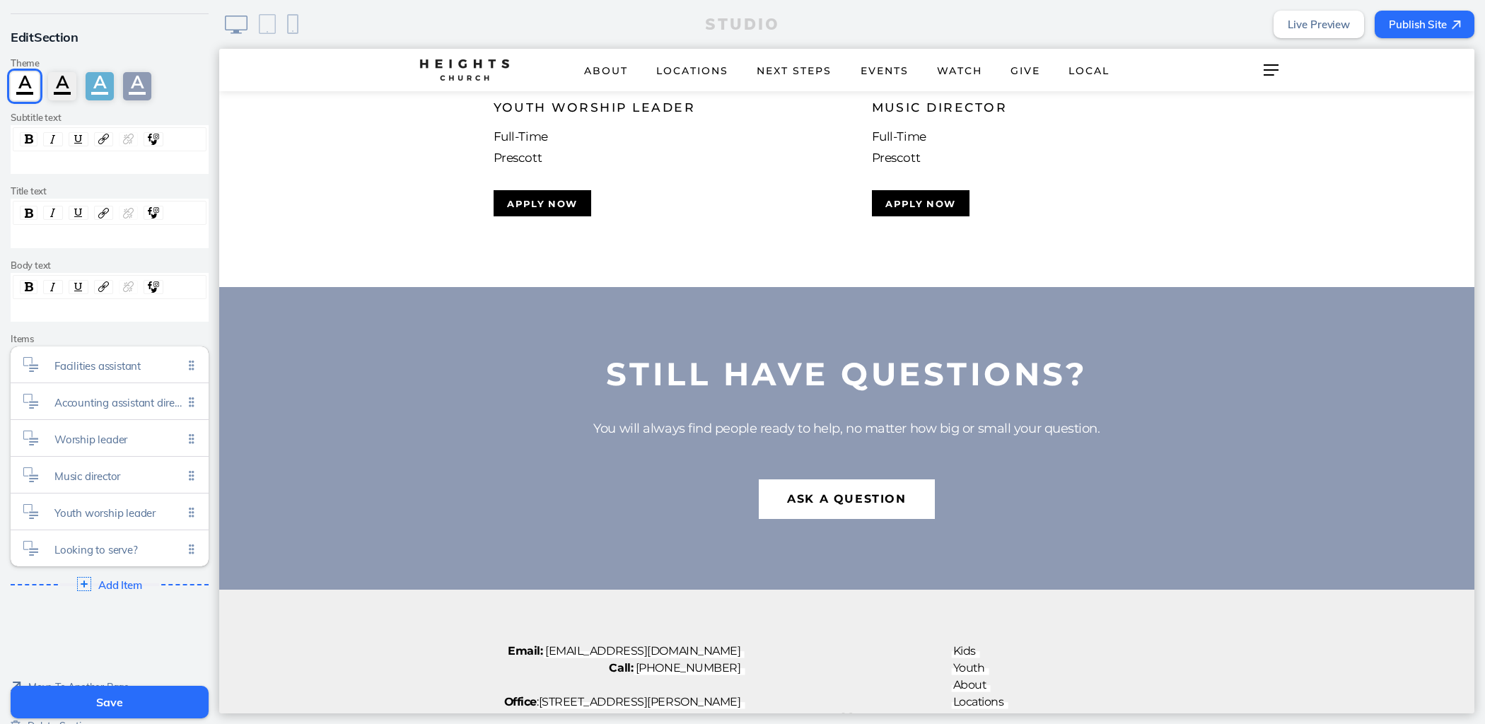
scroll to position [566, 0]
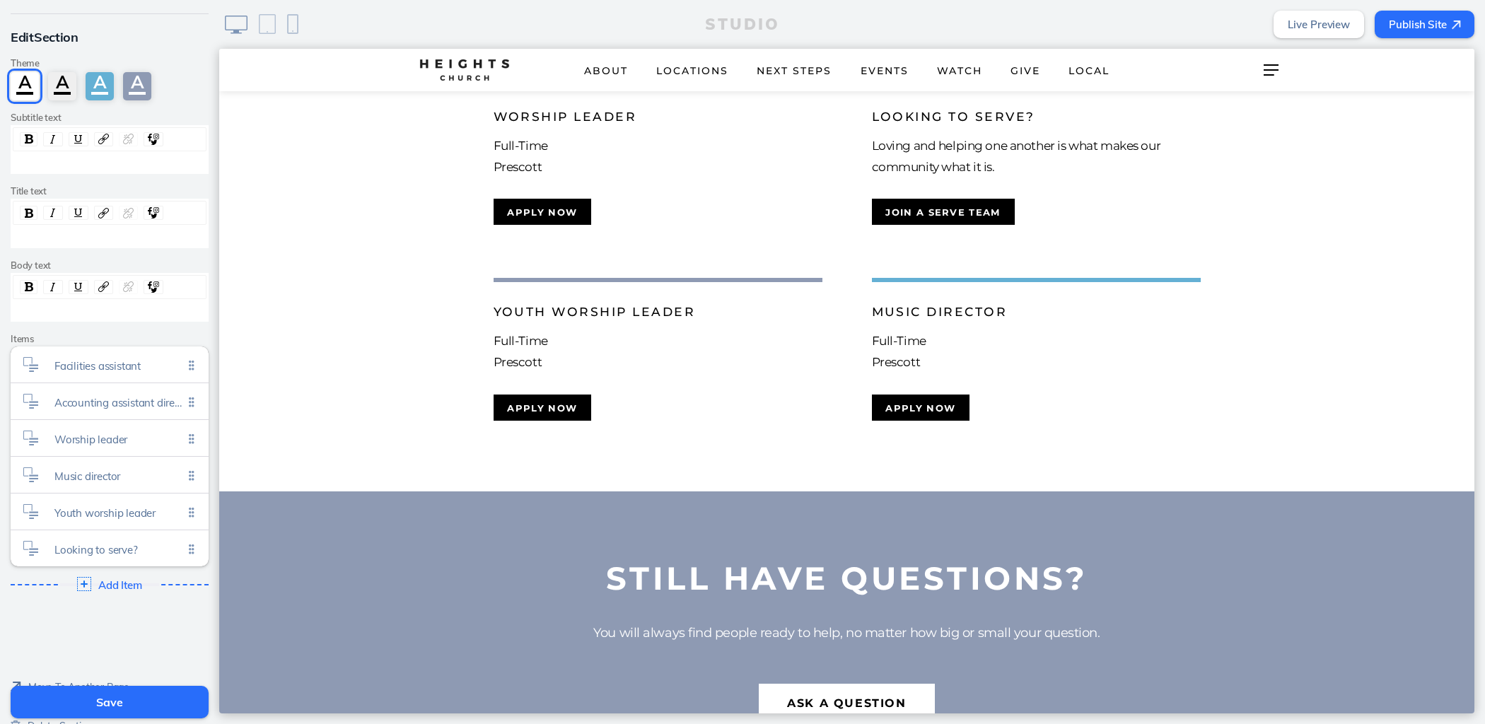
click at [1330, 13] on link "Live Preview" at bounding box center [1318, 25] width 90 height 28
click at [184, 555] on ul "Facilities assistant Click to edit Accounting assistant director Click to edit …" at bounding box center [110, 456] width 198 height 220
drag, startPoint x: 182, startPoint y: 537, endPoint x: 180, endPoint y: 503, distance: 34.8
click at [180, 503] on ul "Facilities assistant Click to edit Accounting assistant director Click to edit …" at bounding box center [110, 456] width 198 height 220
drag, startPoint x: 181, startPoint y: 501, endPoint x: 180, endPoint y: 551, distance: 50.2
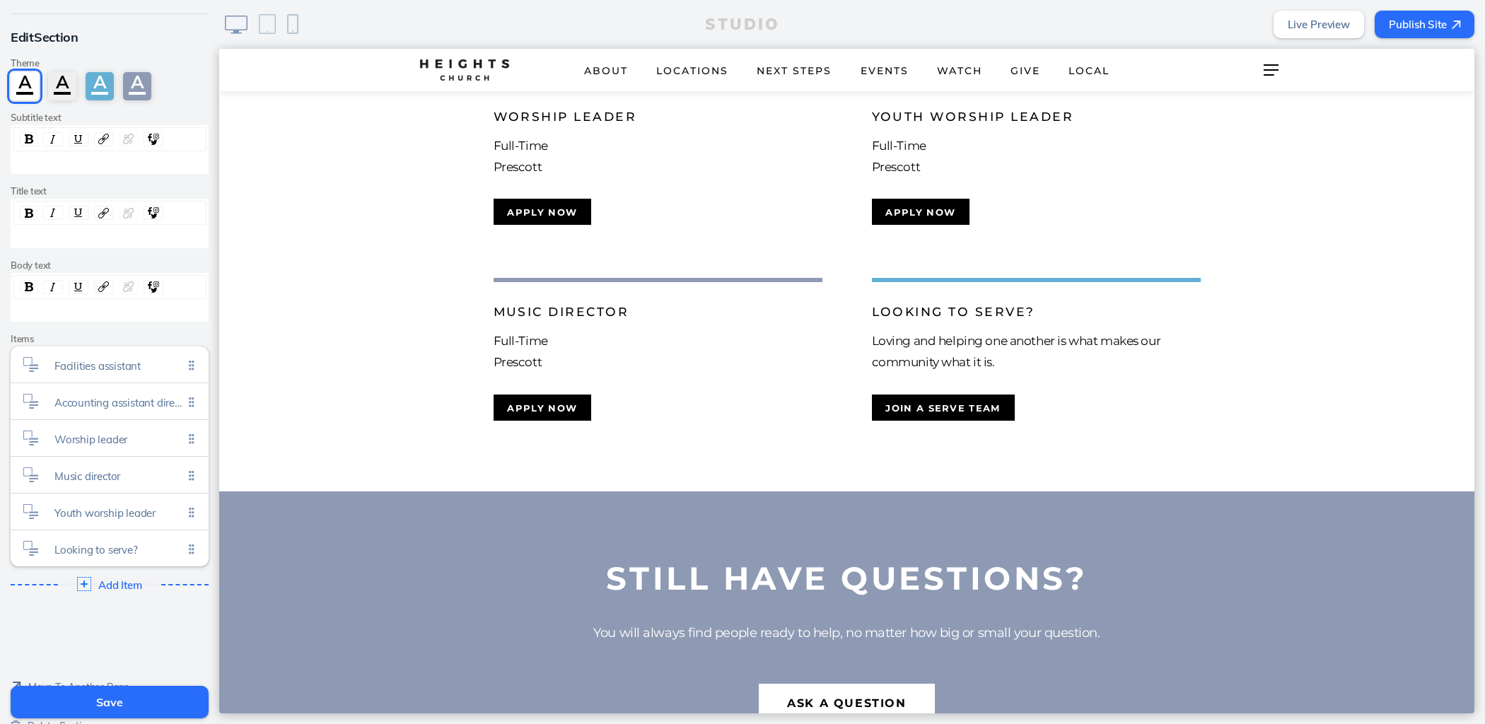
click at [160, 695] on button "Save" at bounding box center [110, 702] width 198 height 33
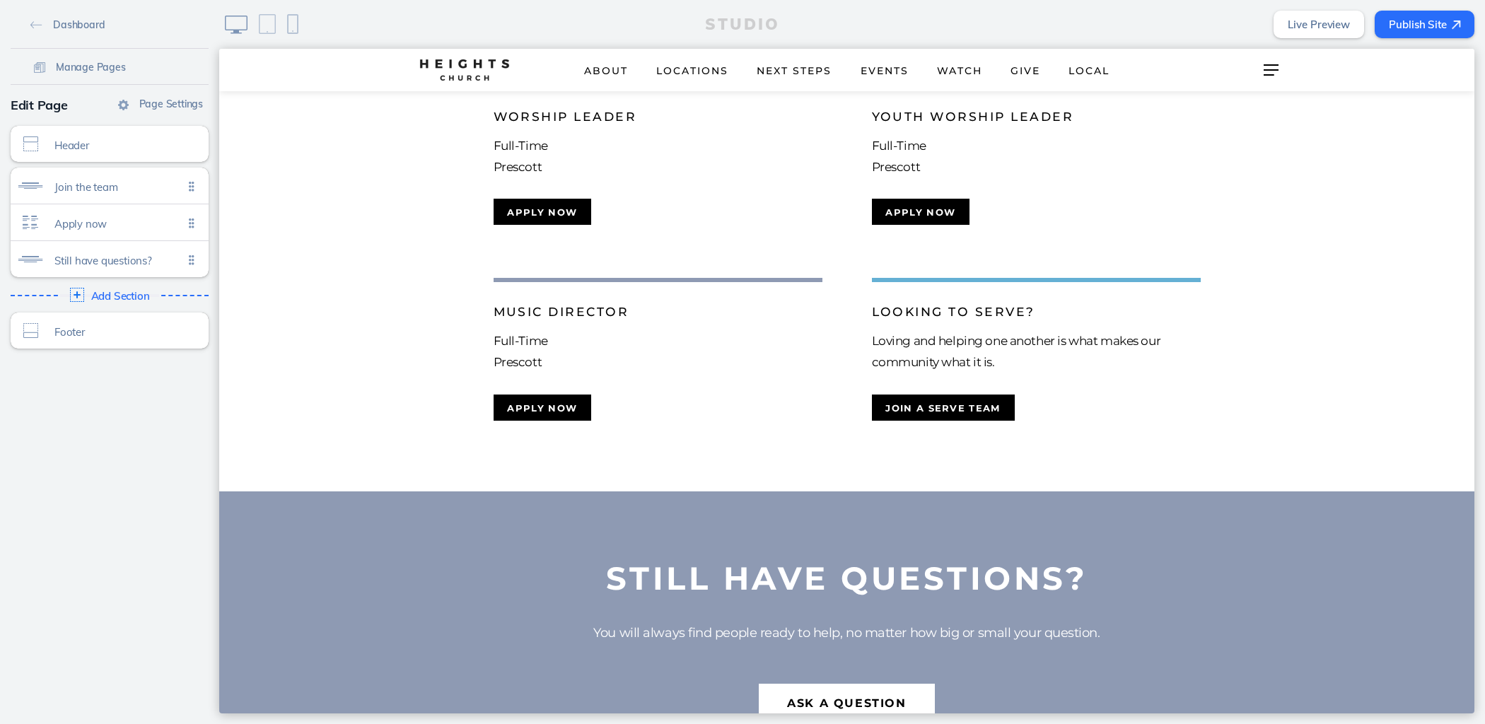
click at [1396, 30] on button "Publish Site" at bounding box center [1424, 25] width 100 height 28
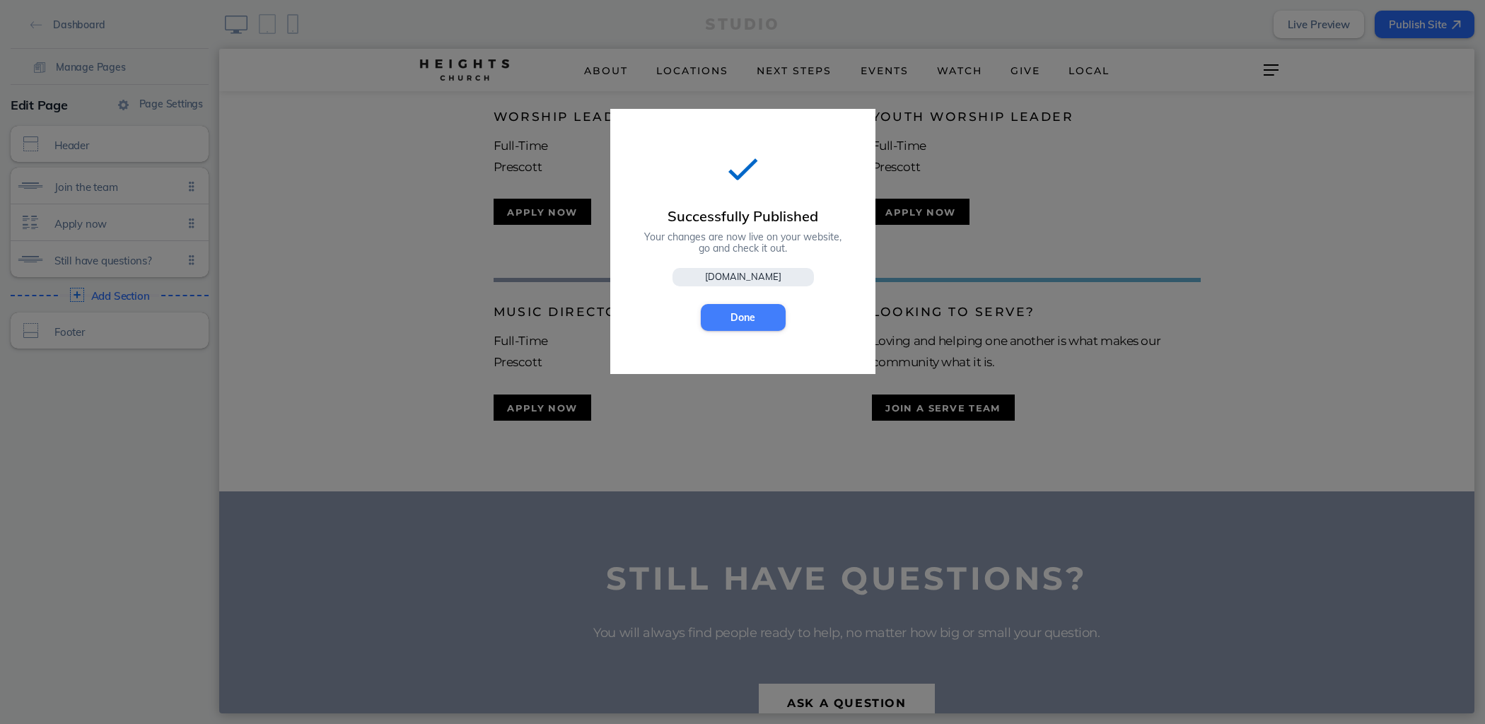
click at [723, 310] on button "Done" at bounding box center [743, 317] width 85 height 27
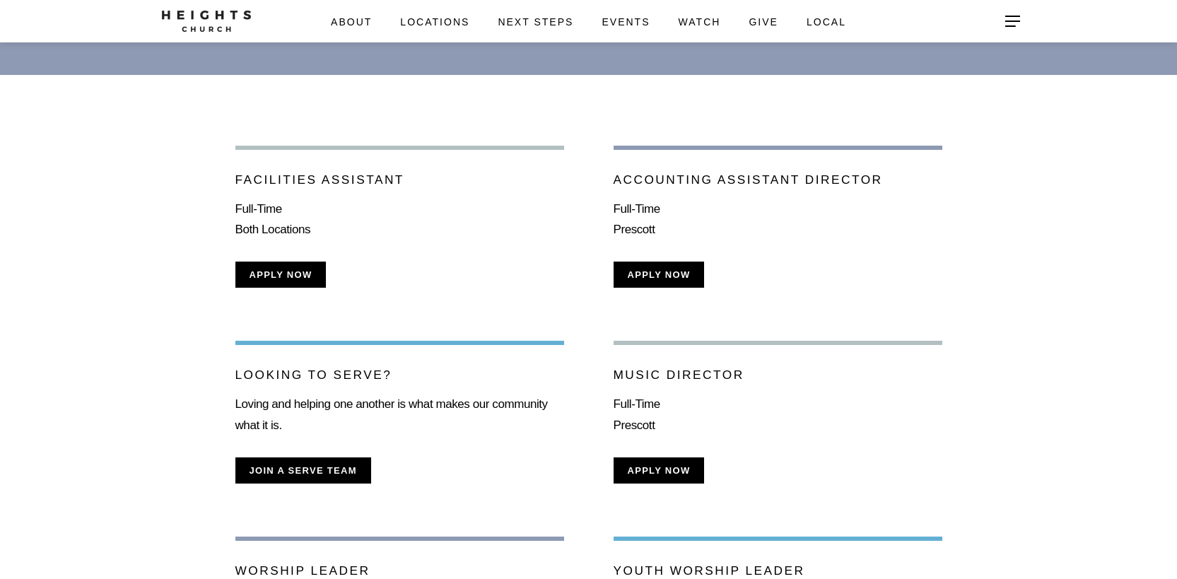
scroll to position [510, 0]
